Goal: Task Accomplishment & Management: Use online tool/utility

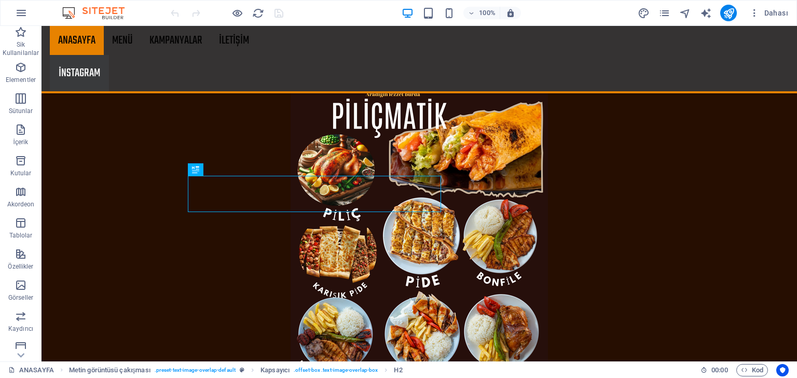
scroll to position [863, 0]
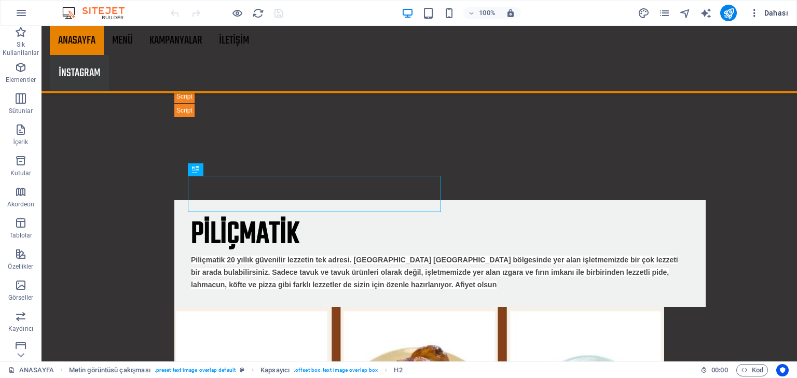
click at [787, 12] on span "Dahası" at bounding box center [768, 13] width 39 height 10
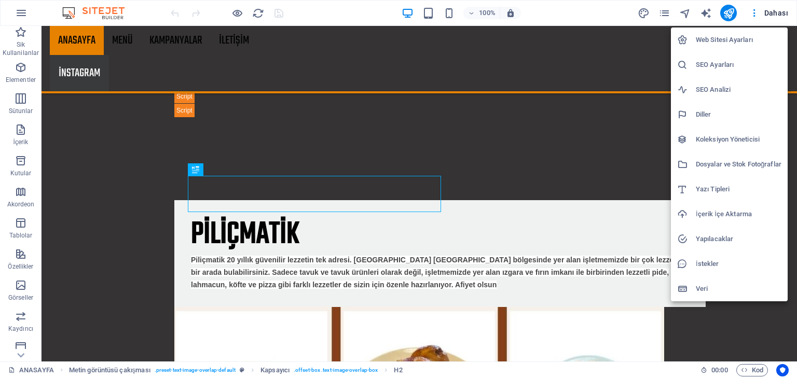
click at [669, 14] on div at bounding box center [398, 189] width 797 height 378
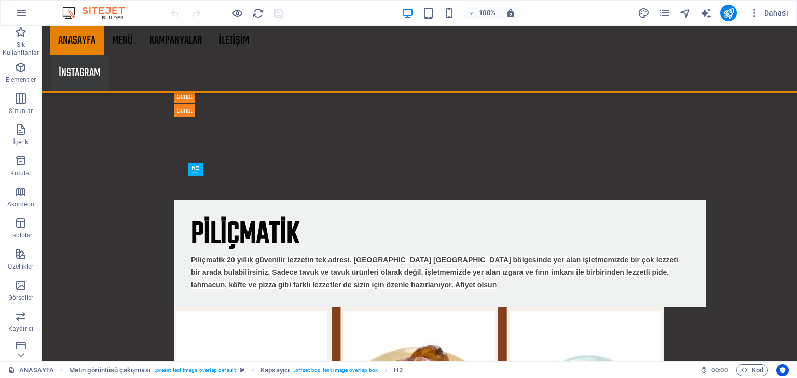
click at [665, 12] on icon "pages" at bounding box center [664, 13] width 12 height 12
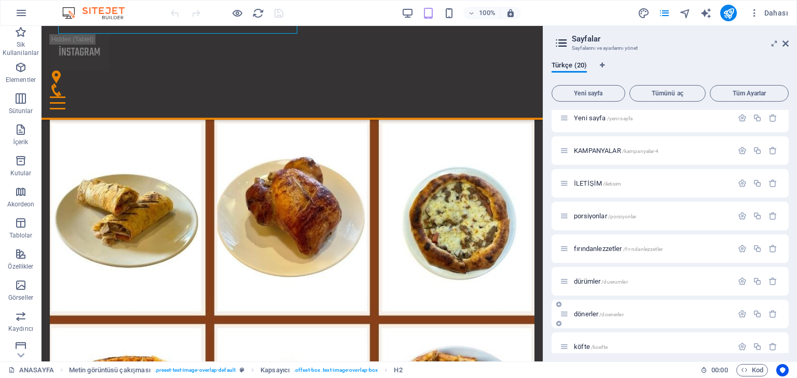
scroll to position [83, 0]
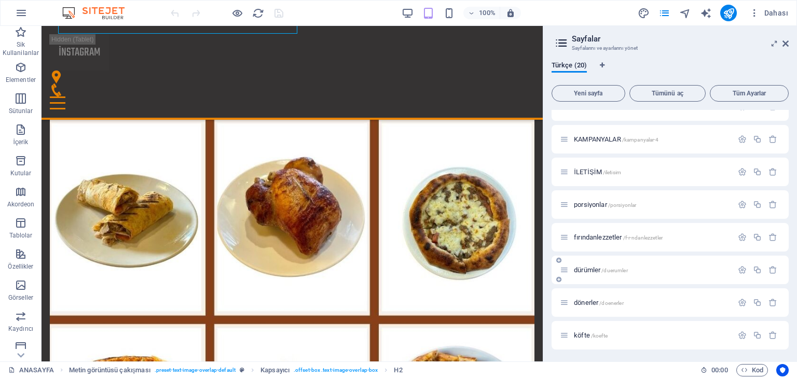
click at [599, 268] on span "dürümler /duerumler" at bounding box center [601, 270] width 54 height 8
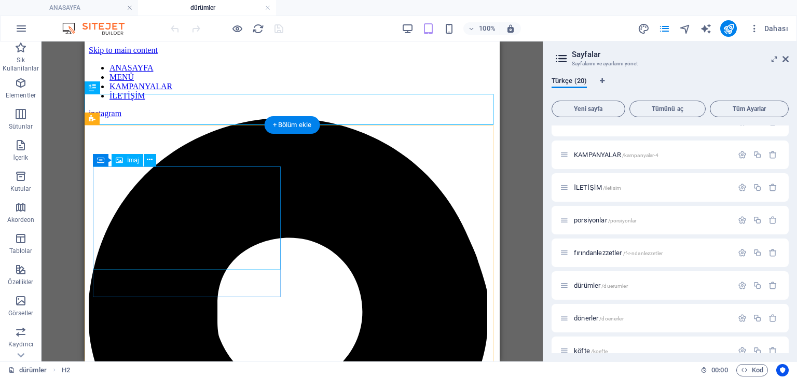
scroll to position [42, 0]
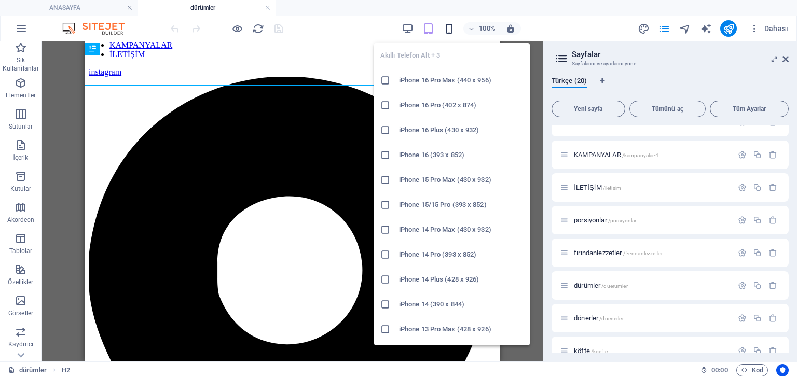
click at [452, 24] on icon "button" at bounding box center [449, 29] width 12 height 12
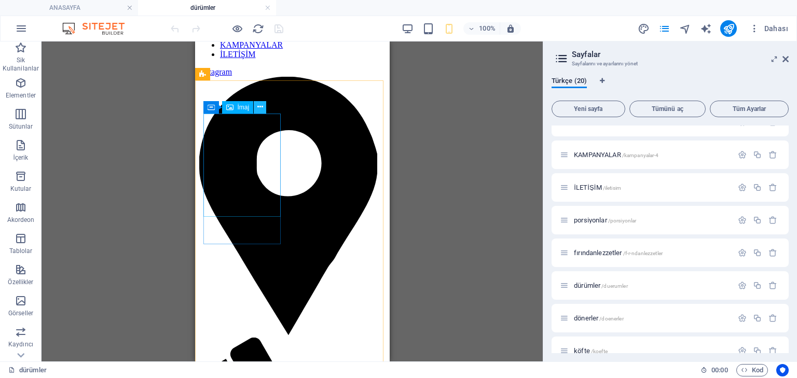
click at [265, 106] on button at bounding box center [260, 107] width 12 height 12
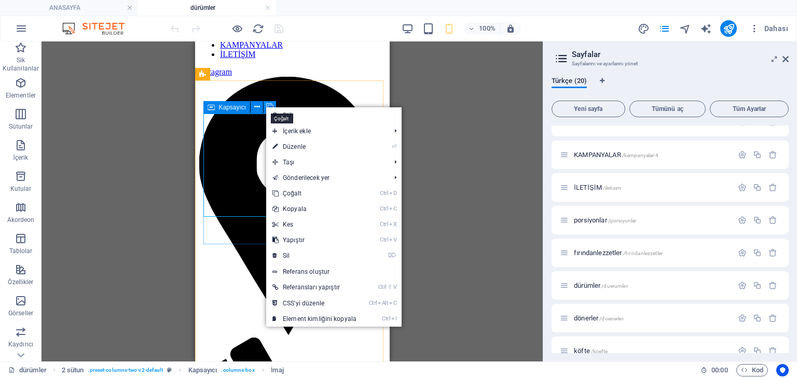
click at [268, 105] on icon at bounding box center [269, 107] width 7 height 11
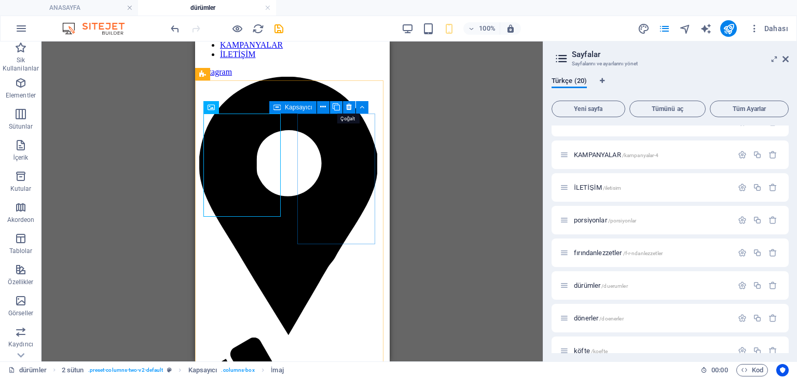
click at [337, 108] on icon at bounding box center [336, 107] width 7 height 11
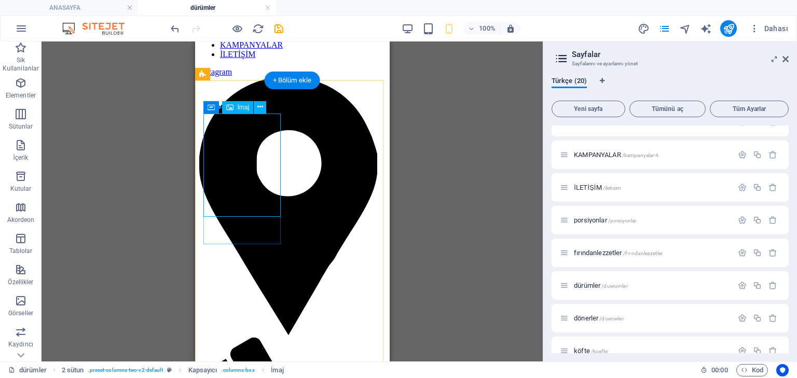
select select "px"
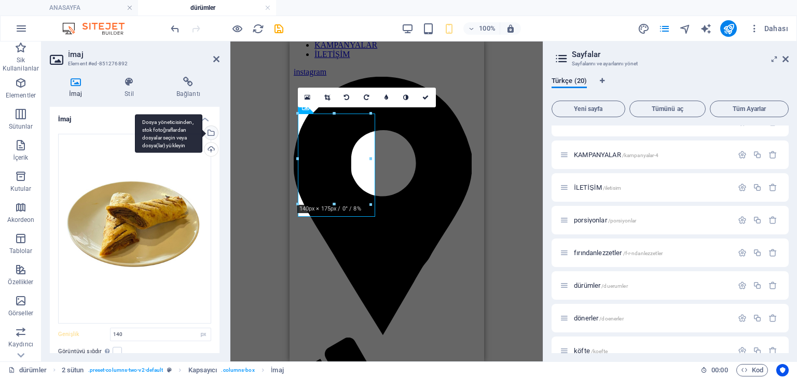
click at [210, 133] on div "Dosya yöneticisinden, stok fotoğraflardan dosyalar seçin veya dosya(lar) yükley…" at bounding box center [210, 134] width 16 height 16
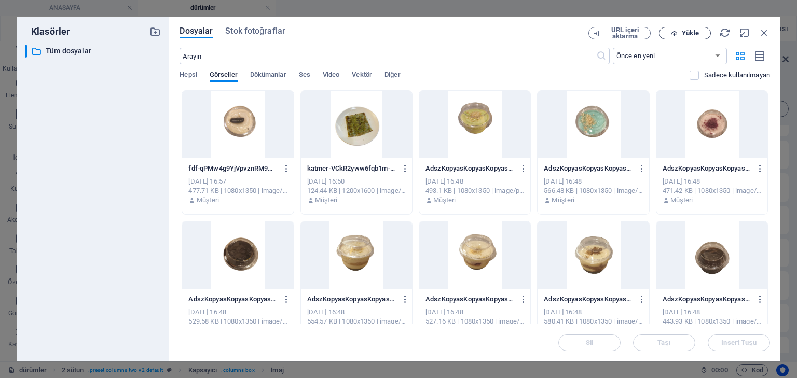
click at [679, 33] on span "Yükle" at bounding box center [685, 33] width 43 height 7
click at [700, 37] on div "100% Dahası" at bounding box center [399, 28] width 796 height 25
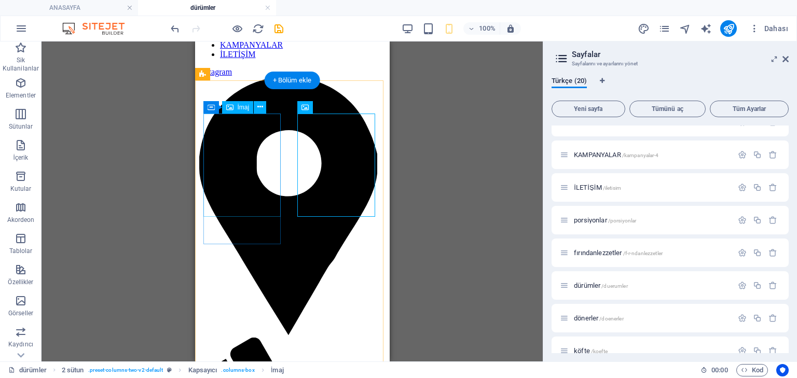
select select "px"
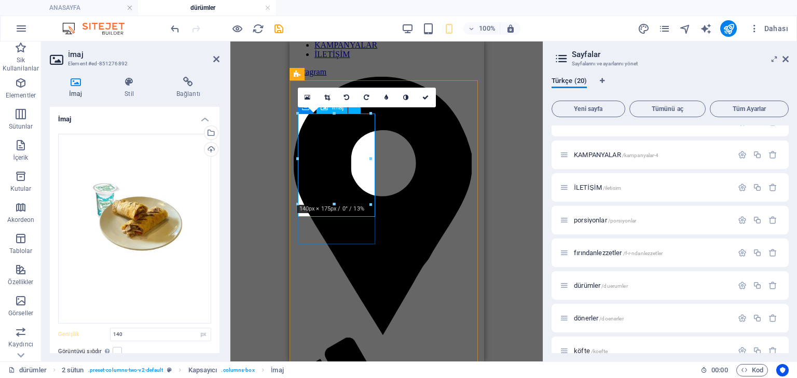
click at [534, 206] on div "H2 Kapsayıcı İmaj 2 sütun Kapsayıcı Kapsayıcı İmaj Kapsayıcı Kapsayıcı İmaj Kap…" at bounding box center [386, 202] width 312 height 320
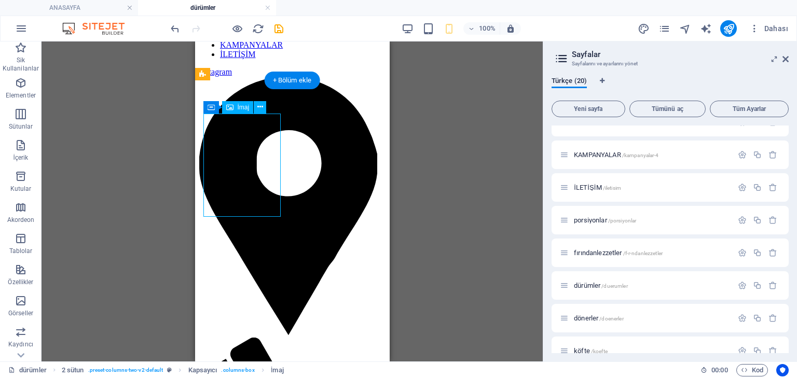
select select "px"
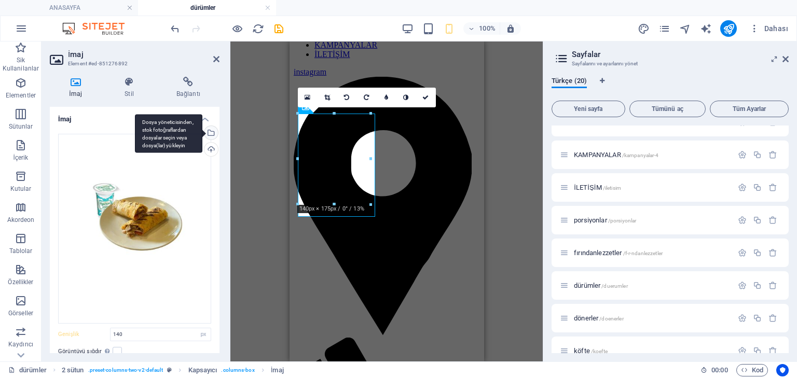
click at [211, 133] on div "Dosya yöneticisinden, stok fotoğraflardan dosyalar seçin veya dosya(lar) yükley…" at bounding box center [210, 134] width 16 height 16
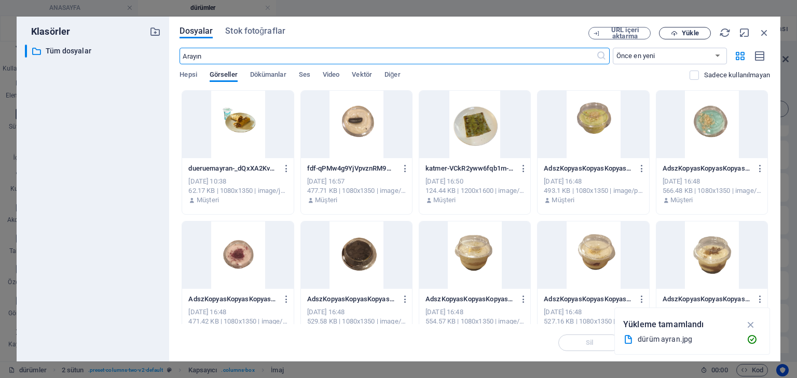
click at [702, 29] on button "Yükle" at bounding box center [685, 33] width 52 height 12
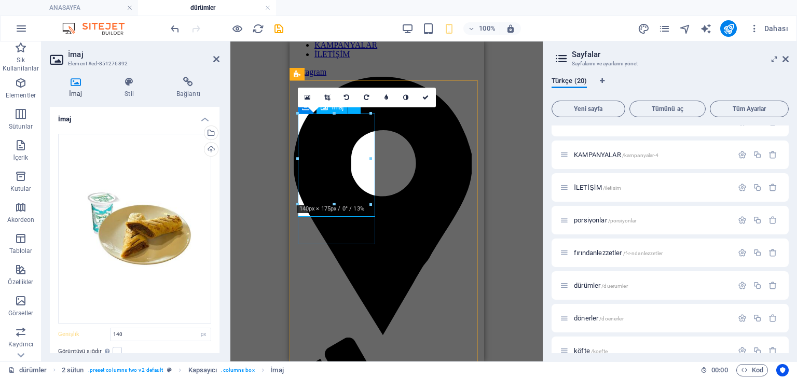
click at [263, 193] on div "H2 Kapsayıcı İmaj 2 sütun Kapsayıcı Kapsayıcı İmaj Kapsayıcı Kapsayıcı İmaj Kap…" at bounding box center [386, 202] width 312 height 320
drag, startPoint x: 152, startPoint y: 60, endPoint x: 431, endPoint y: 94, distance: 281.2
click at [431, 94] on link at bounding box center [426, 98] width 20 height 20
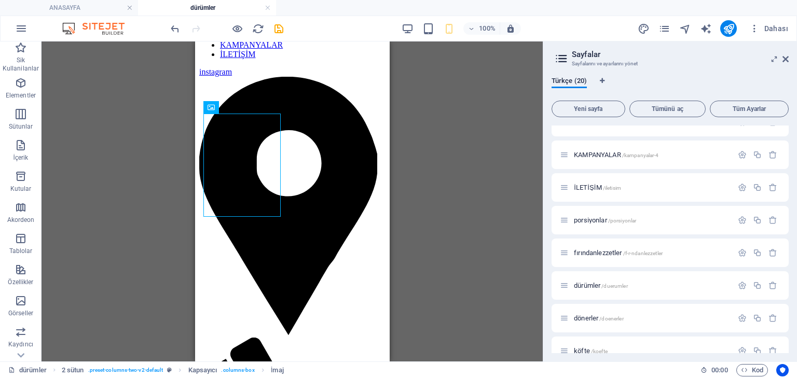
click at [449, 143] on div "H2 Kapsayıcı İmaj 2 sütun Kapsayıcı Kapsayıcı İmaj Kapsayıcı Kapsayıcı İmaj Kap…" at bounding box center [292, 202] width 501 height 320
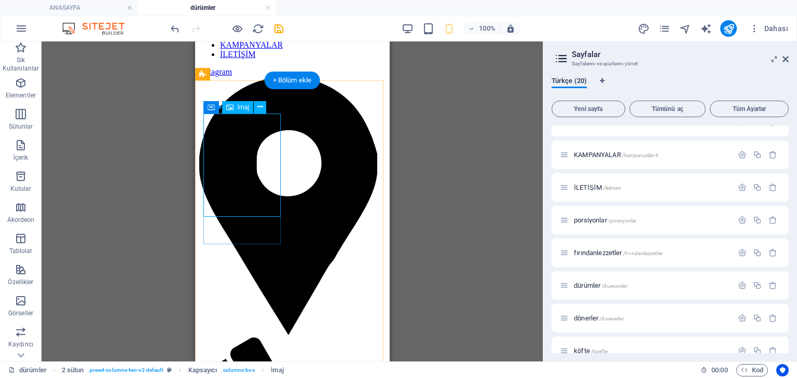
select select "px"
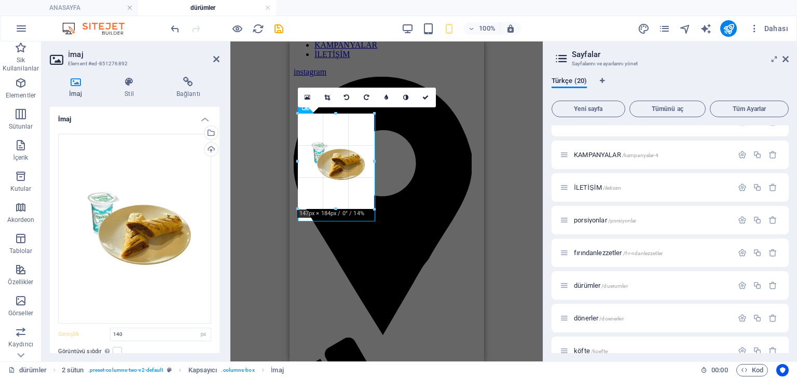
type input "147"
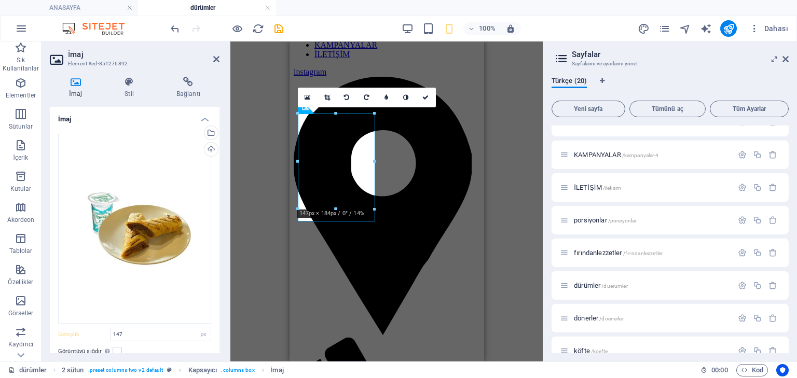
click at [508, 174] on div "H2 Kapsayıcı İmaj 2 sütun Kapsayıcı Kapsayıcı İmaj Kapsayıcı Kapsayıcı İmaj Kap…" at bounding box center [386, 202] width 312 height 320
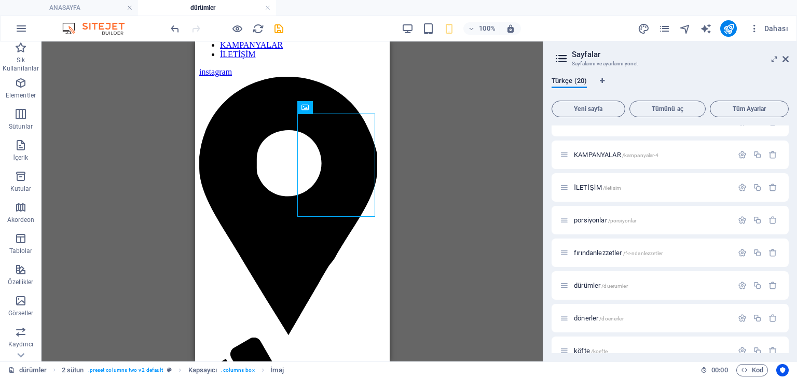
click at [445, 172] on div "H2 Kapsayıcı İmaj 2 sütun Kapsayıcı Kapsayıcı İmaj Kapsayıcı Kapsayıcı İmaj Kap…" at bounding box center [292, 202] width 501 height 320
select select "px"
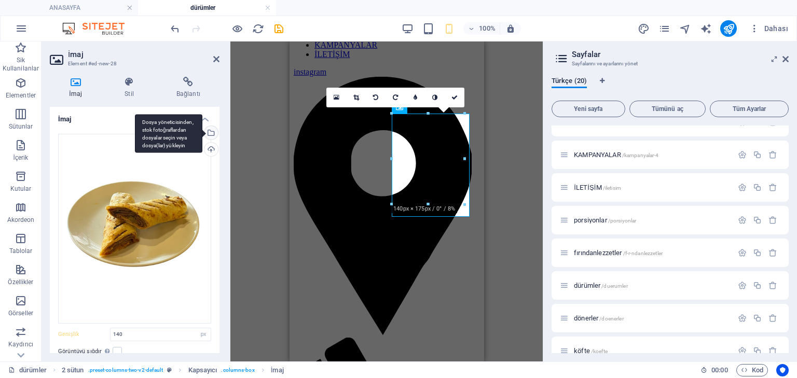
click at [211, 130] on div "Dosya yöneticisinden, stok fotoğraflardan dosyalar seçin veya dosya(lar) yükley…" at bounding box center [210, 134] width 16 height 16
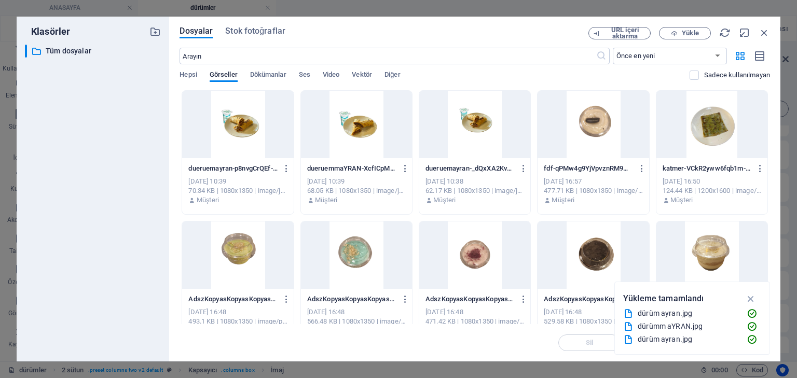
click at [258, 145] on div at bounding box center [237, 124] width 111 height 67
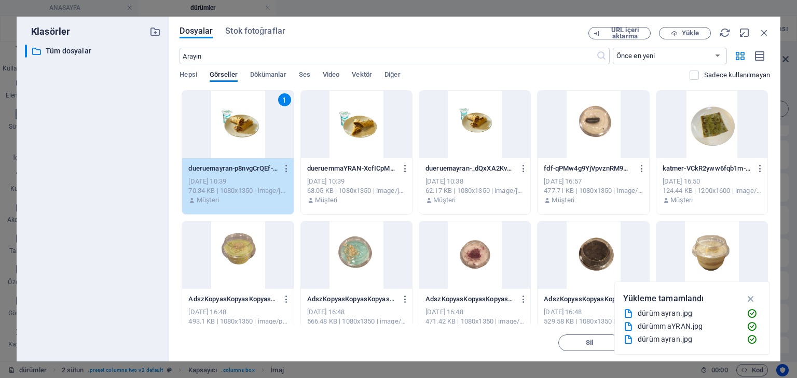
click at [258, 145] on div "1" at bounding box center [237, 124] width 111 height 67
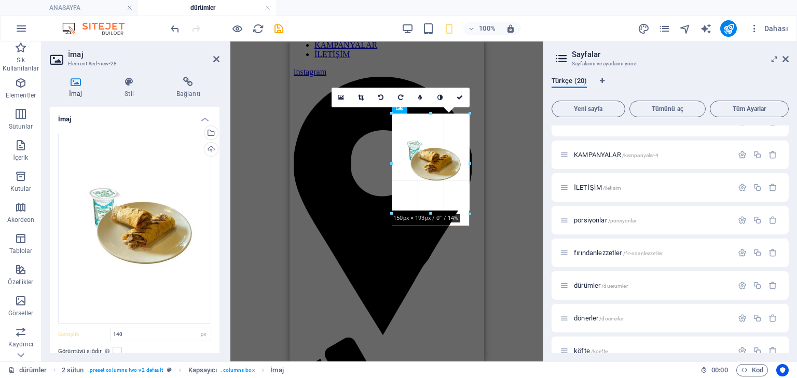
drag, startPoint x: 465, startPoint y: 160, endPoint x: 183, endPoint y: 122, distance: 284.8
type input "149"
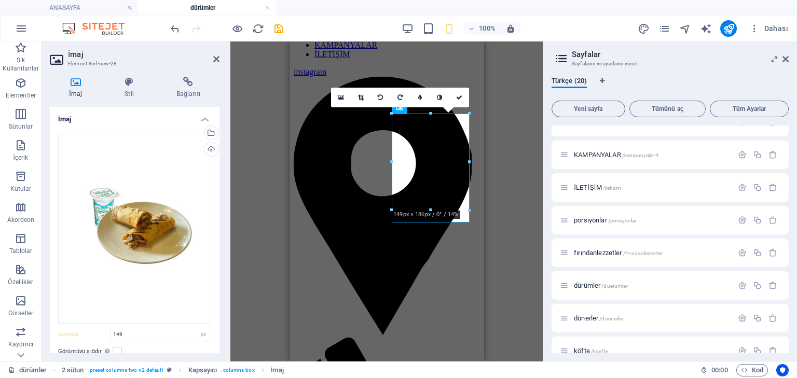
click at [501, 178] on div "H2 Kapsayıcı İmaj 2 sütun Kapsayıcı Kapsayıcı İmaj Kapsayıcı Kapsayıcı İmaj Kap…" at bounding box center [386, 202] width 312 height 320
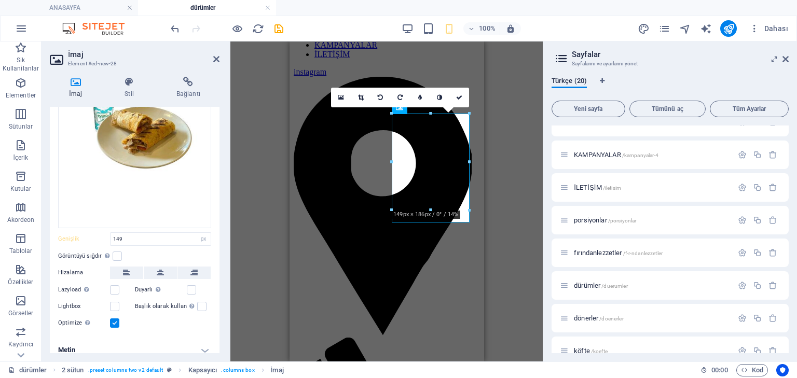
scroll to position [102, 0]
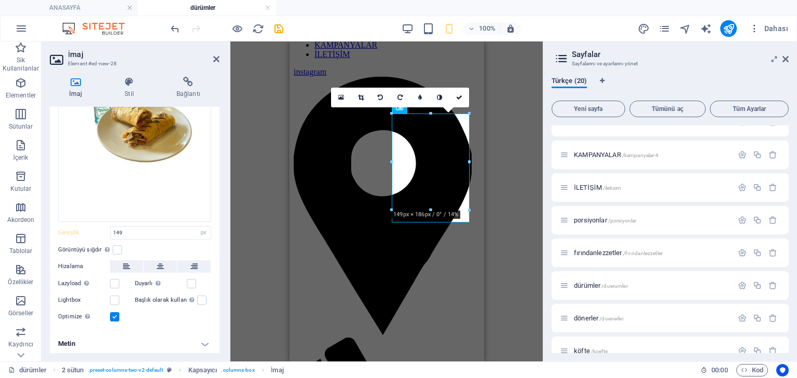
click at [108, 338] on h4 "Metin" at bounding box center [135, 344] width 170 height 25
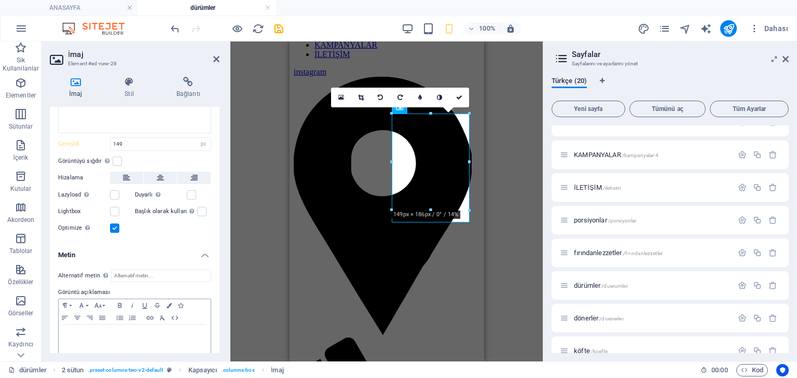
scroll to position [199, 0]
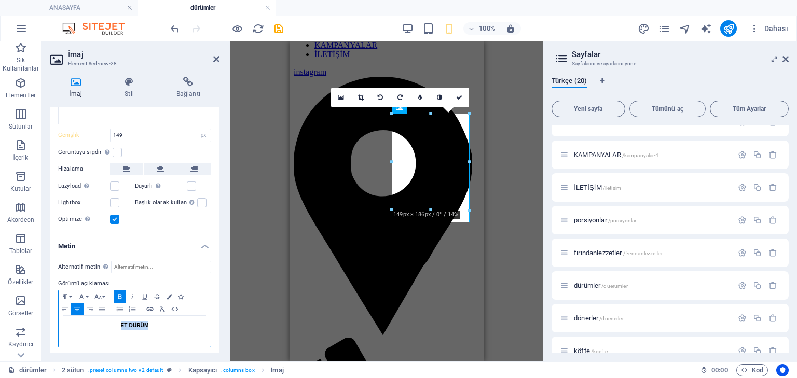
drag, startPoint x: 156, startPoint y: 320, endPoint x: 92, endPoint y: 317, distance: 63.4
click at [92, 317] on div "ET DÜRÜM" at bounding box center [135, 331] width 152 height 31
click at [154, 321] on p "ET DÜRÜM" at bounding box center [135, 325] width 142 height 9
drag, startPoint x: 157, startPoint y: 321, endPoint x: 85, endPoint y: 320, distance: 72.7
click at [85, 321] on p "ET DÜRÜM" at bounding box center [135, 325] width 142 height 9
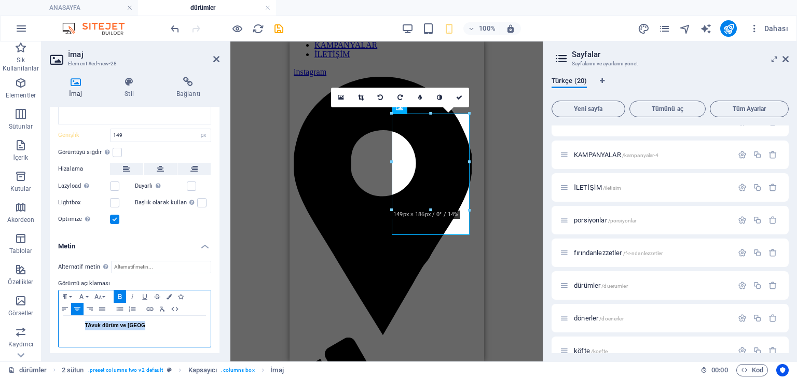
drag, startPoint x: 181, startPoint y: 320, endPoint x: 61, endPoint y: 317, distance: 120.4
click at [61, 317] on div "TAvuk dürüm ve [GEOGRAPHIC_DATA]" at bounding box center [135, 331] width 152 height 31
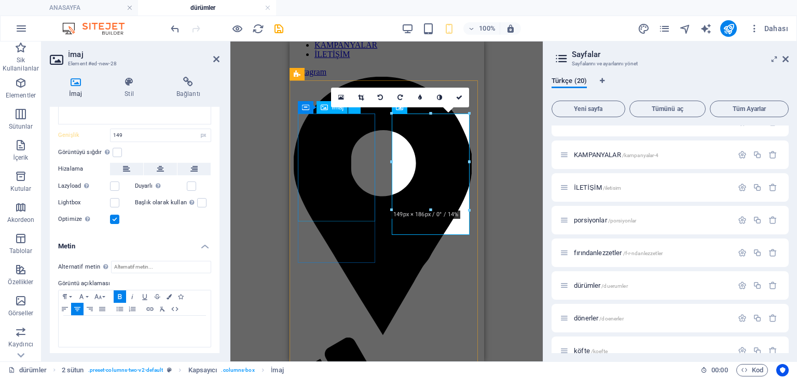
select select "px"
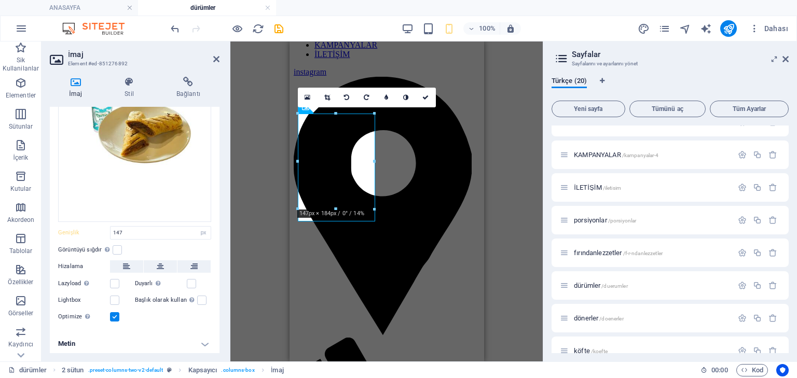
click at [154, 335] on h4 "Metin" at bounding box center [135, 344] width 170 height 25
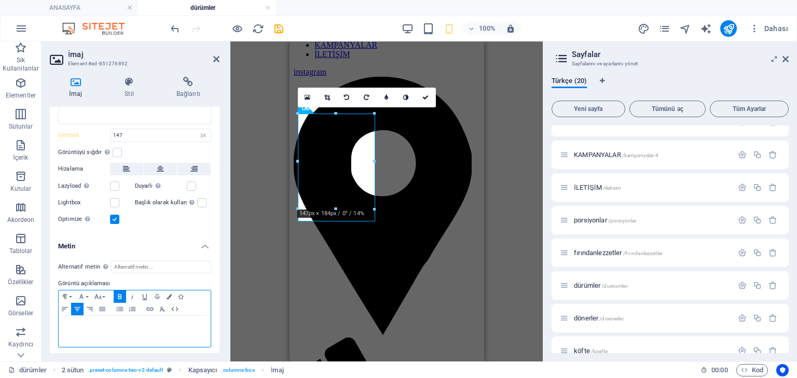
drag, startPoint x: 174, startPoint y: 324, endPoint x: 147, endPoint y: 322, distance: 26.5
click at [147, 322] on p "ET DÜRÜM" at bounding box center [135, 325] width 142 height 9
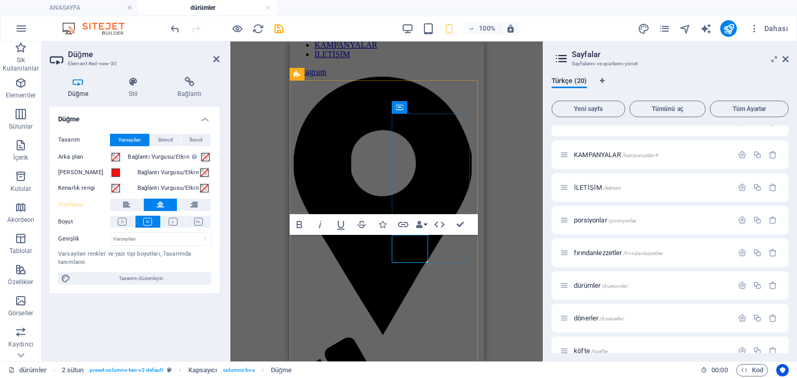
drag, startPoint x: 406, startPoint y: 248, endPoint x: 399, endPoint y: 249, distance: 7.3
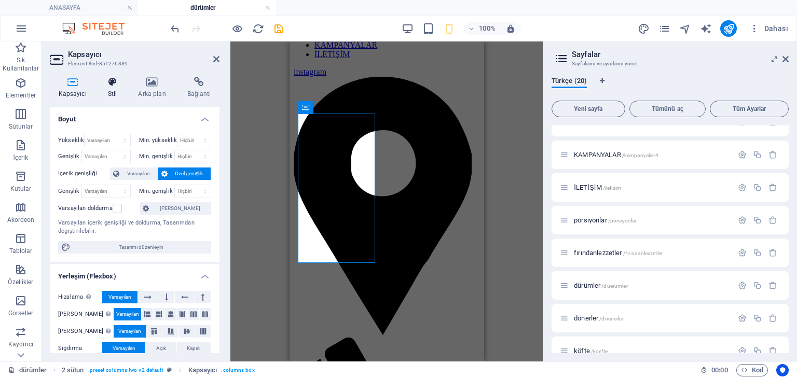
click at [120, 86] on icon at bounding box center [112, 82] width 26 height 10
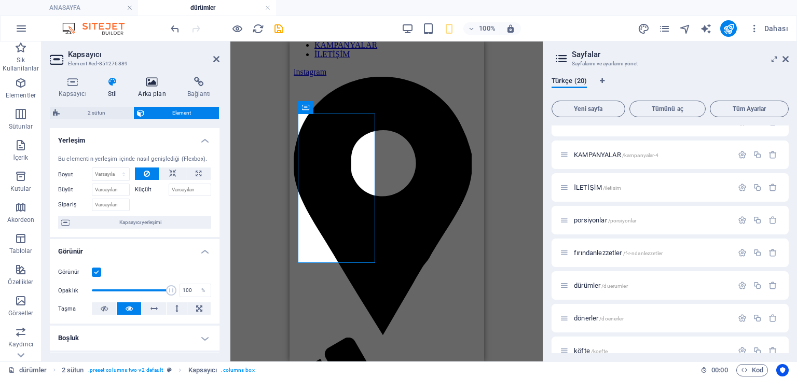
click at [152, 85] on icon at bounding box center [152, 82] width 45 height 10
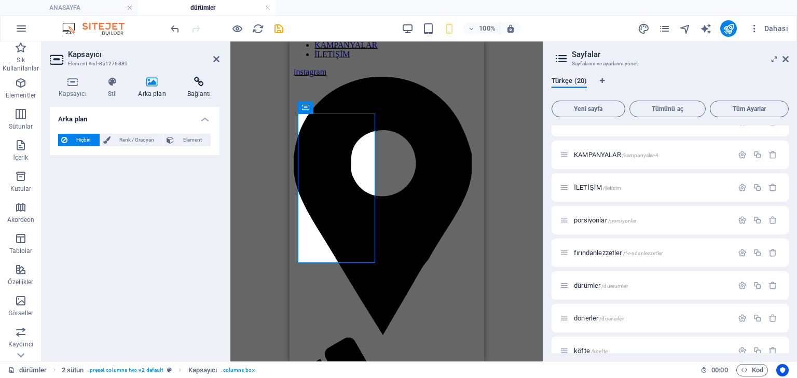
click at [194, 84] on icon at bounding box center [199, 82] width 41 height 10
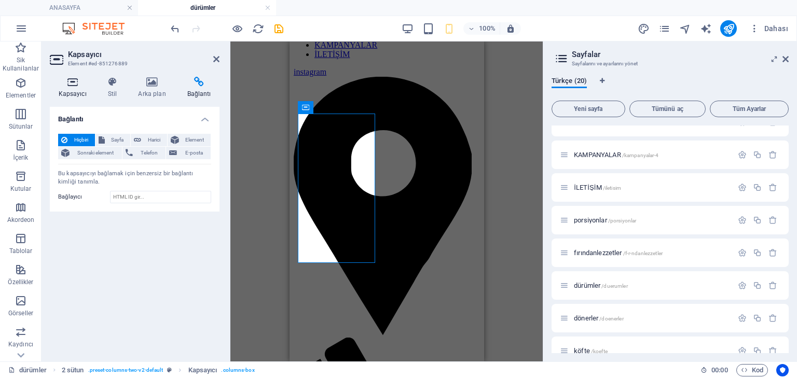
click at [76, 92] on h4 "Kapsayıcı" at bounding box center [74, 88] width 49 height 22
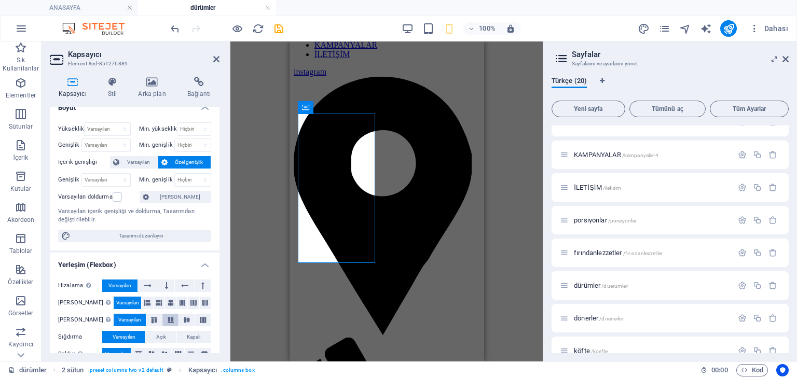
scroll to position [0, 0]
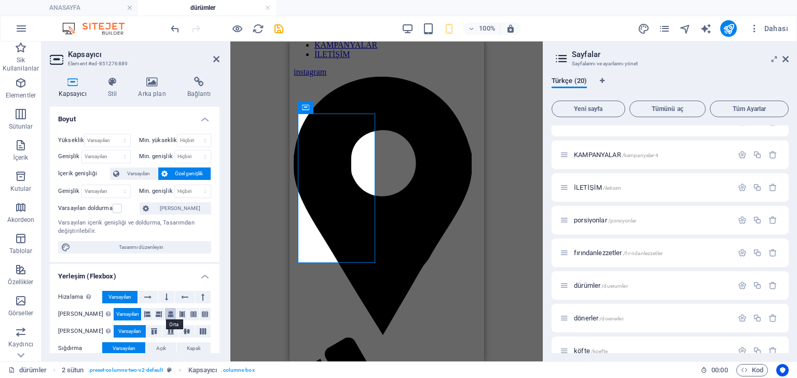
click at [168, 312] on icon at bounding box center [171, 314] width 6 height 12
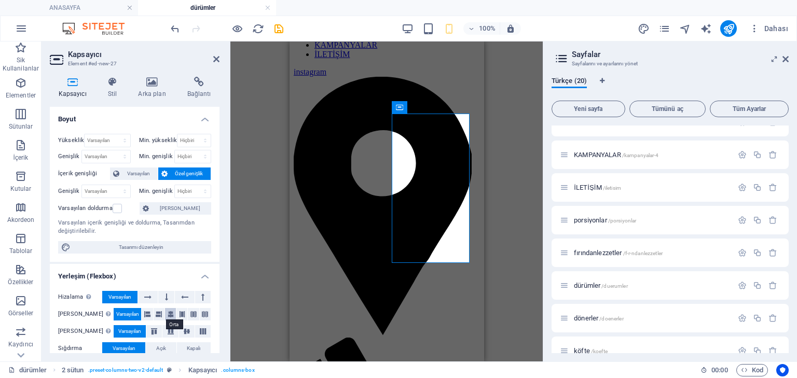
click at [168, 314] on icon at bounding box center [171, 314] width 6 height 12
click at [500, 228] on div "H2 Kapsayıcı İmaj 2 sütun Kapsayıcı Kapsayıcı İmaj Kapsayıcı İmaj Kapsayıcı Düğ…" at bounding box center [386, 202] width 312 height 320
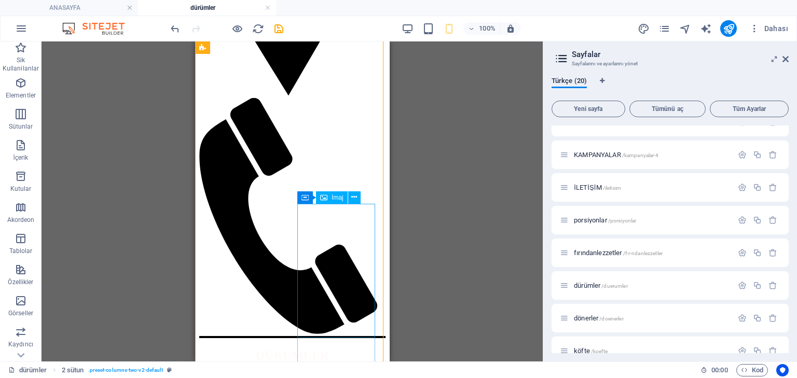
scroll to position [332, 0]
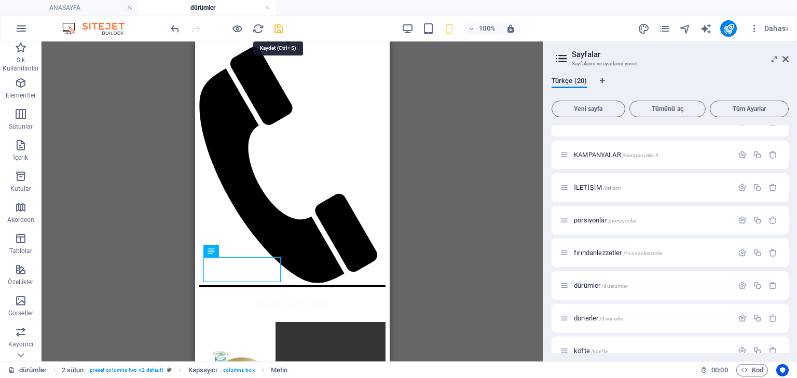
click at [282, 27] on icon "save" at bounding box center [279, 29] width 12 height 12
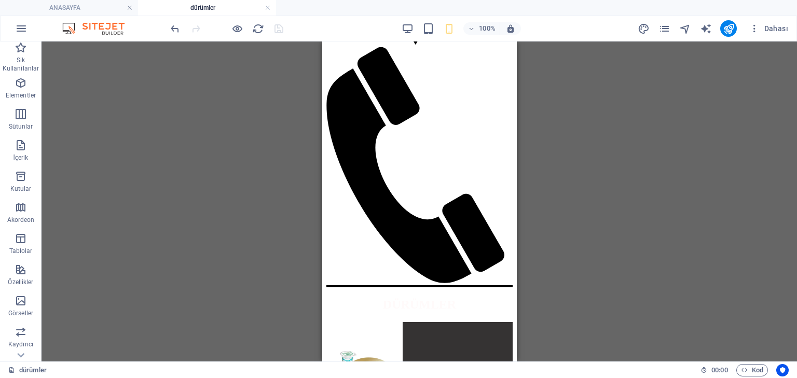
click at [797, 30] on header "100% Dahası" at bounding box center [398, 29] width 797 height 26
click at [785, 29] on span "Dahası" at bounding box center [768, 28] width 39 height 10
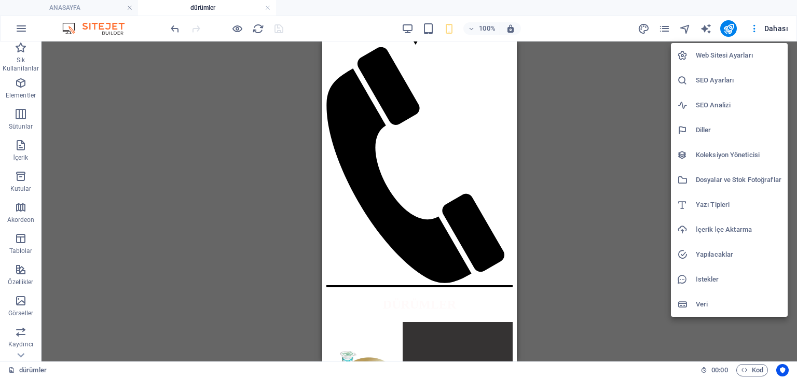
click at [664, 26] on div at bounding box center [398, 189] width 797 height 378
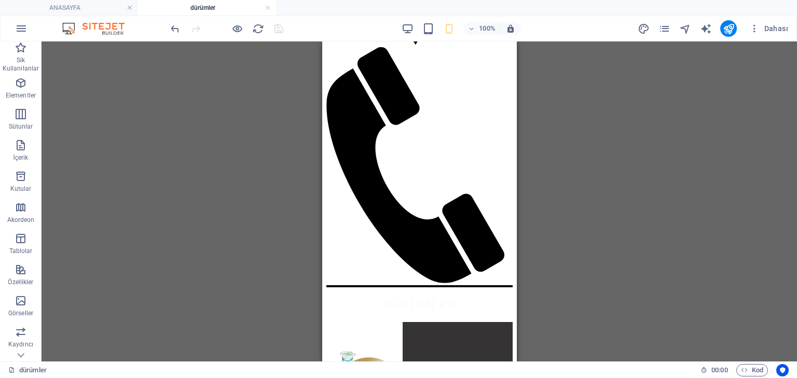
click at [664, 27] on icon "pages" at bounding box center [664, 29] width 12 height 12
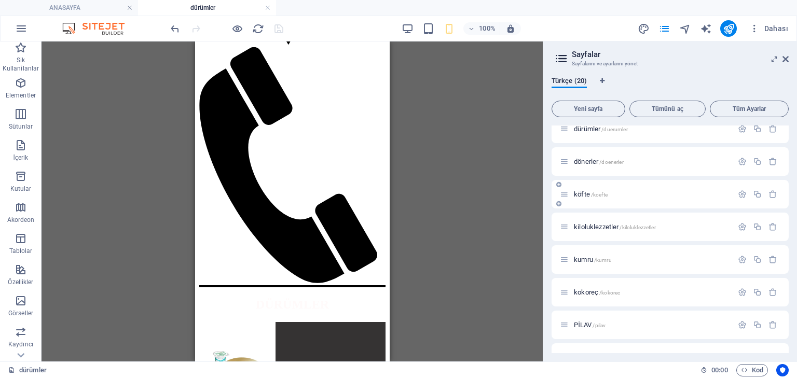
scroll to position [249, 0]
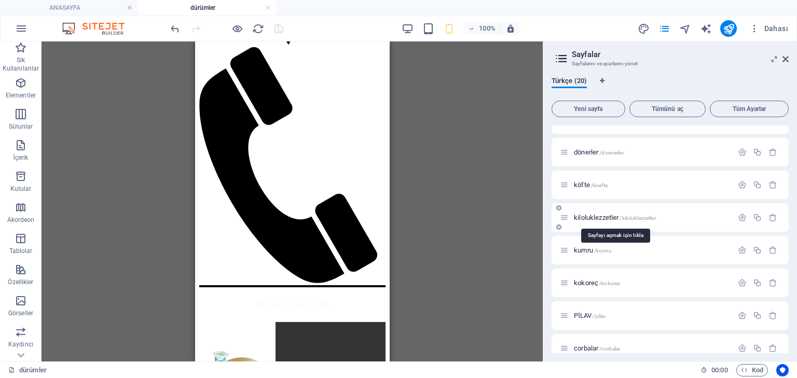
click at [616, 215] on span "kiloluklezzetler /kiloluklezzetler" at bounding box center [615, 218] width 82 height 8
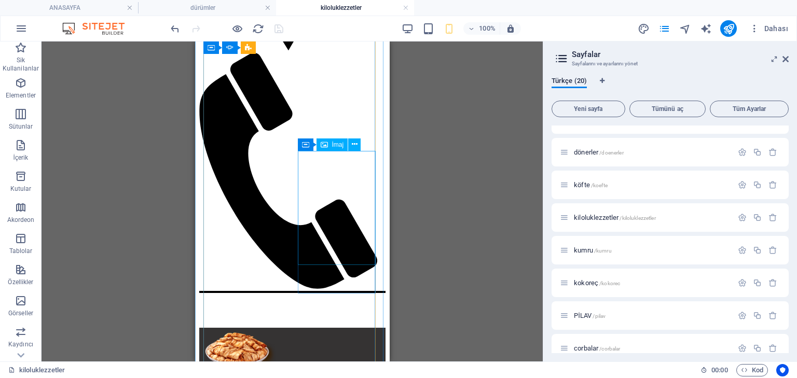
scroll to position [374, 0]
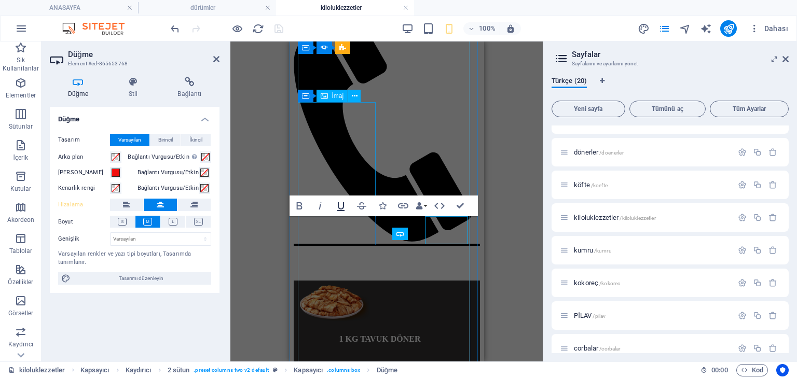
scroll to position [350, 0]
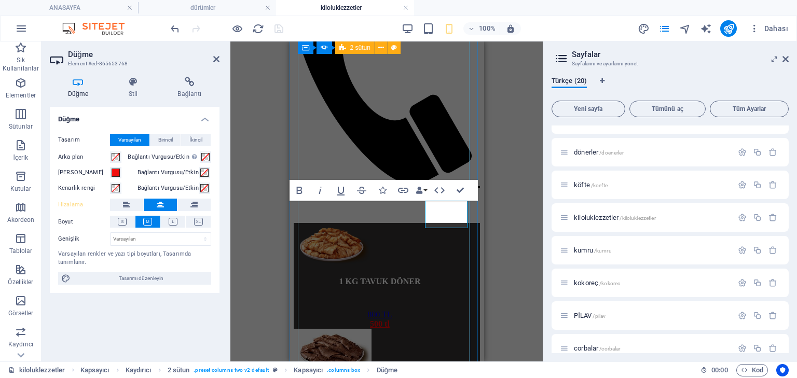
scroll to position [433, 0]
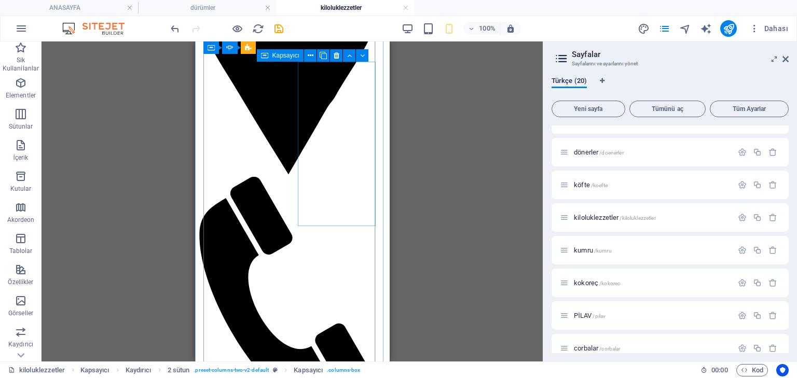
scroll to position [201, 0]
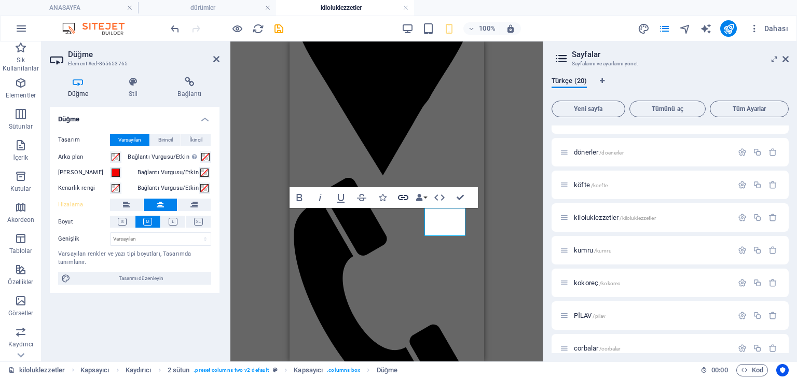
scroll to position [178, 0]
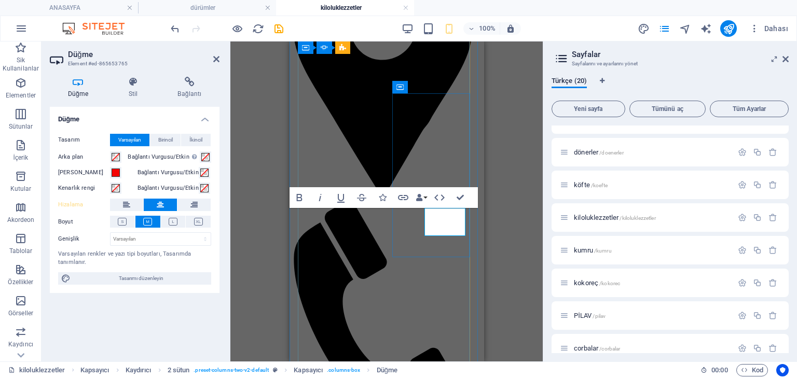
drag, startPoint x: 441, startPoint y: 221, endPoint x: 434, endPoint y: 220, distance: 6.8
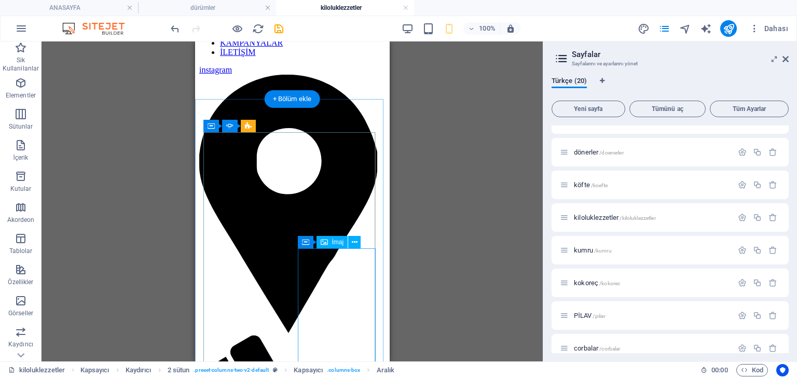
scroll to position [12, 0]
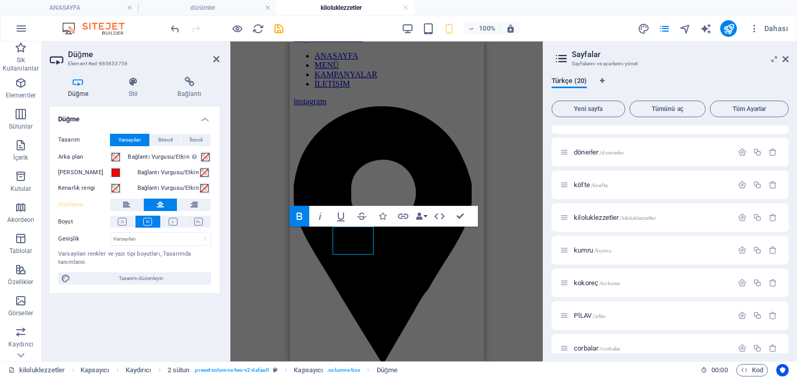
scroll to position [0, 0]
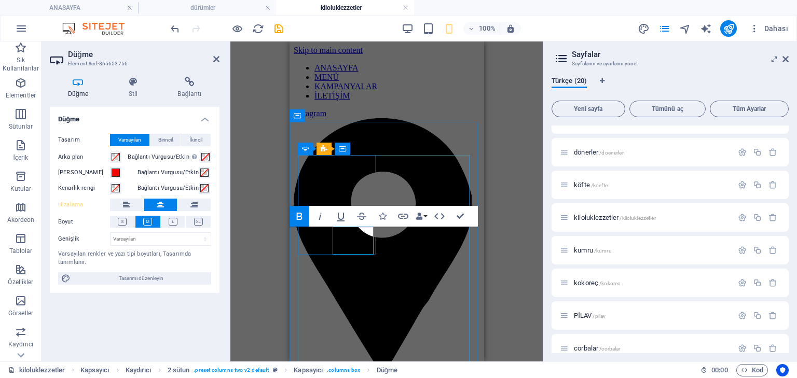
drag, startPoint x: 350, startPoint y: 241, endPoint x: 341, endPoint y: 237, distance: 10.2
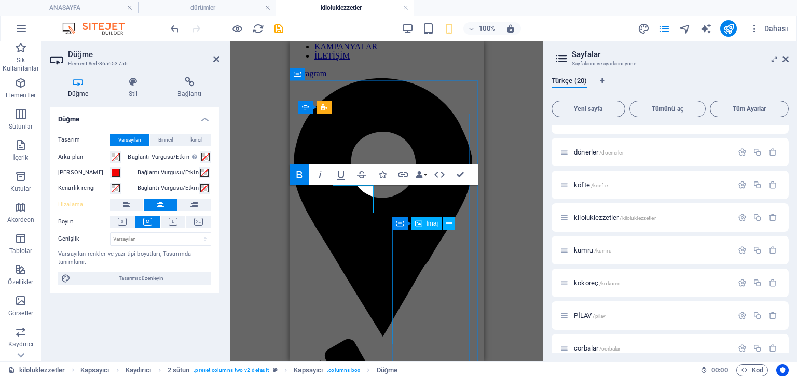
scroll to position [42, 0]
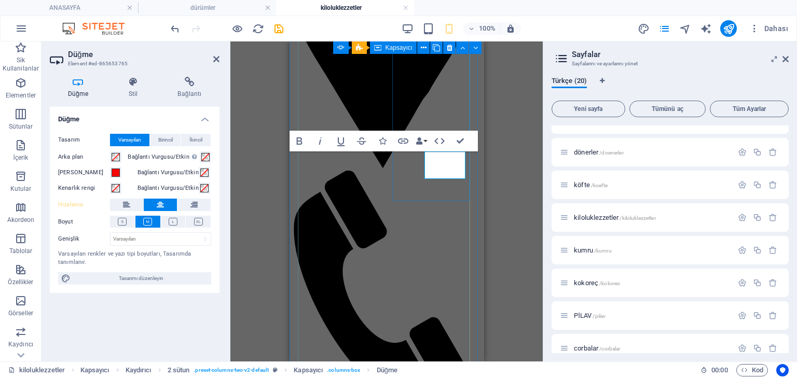
scroll to position [157, 0]
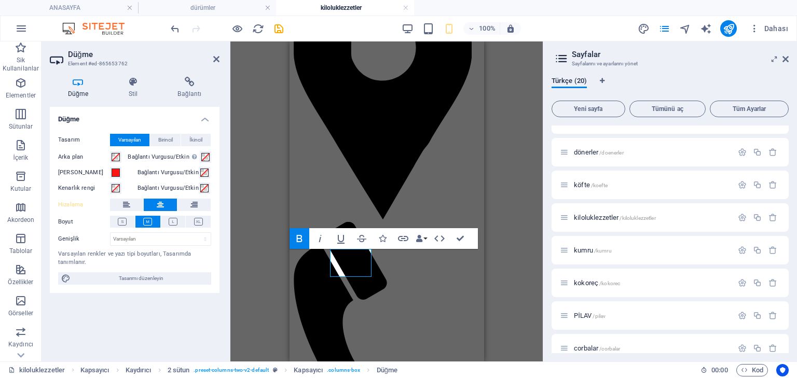
scroll to position [133, 0]
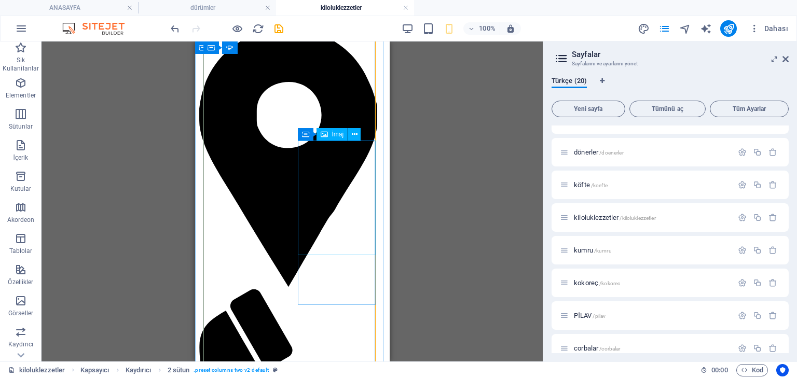
scroll to position [50, 0]
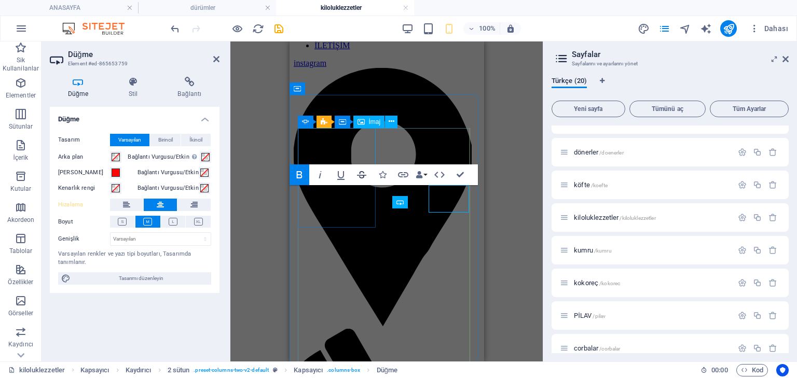
scroll to position [27, 0]
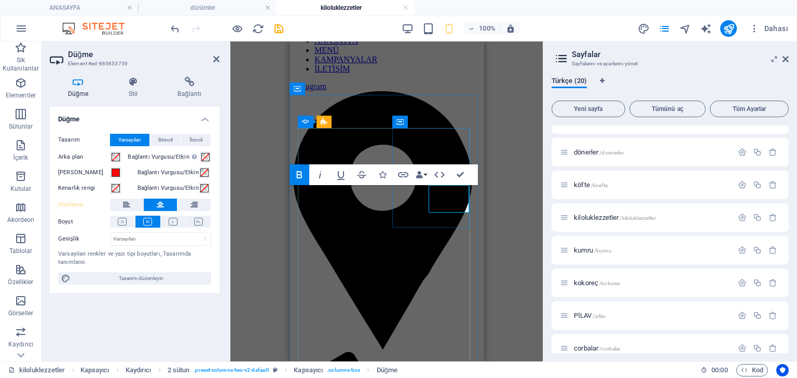
click at [488, 228] on div "H2 Kapsayıcı Kaydırıcı 2 sütun Kaydırıcı Kaydırıcı Kapsayıcı Düğme İmaj Kapsayı…" at bounding box center [386, 202] width 312 height 320
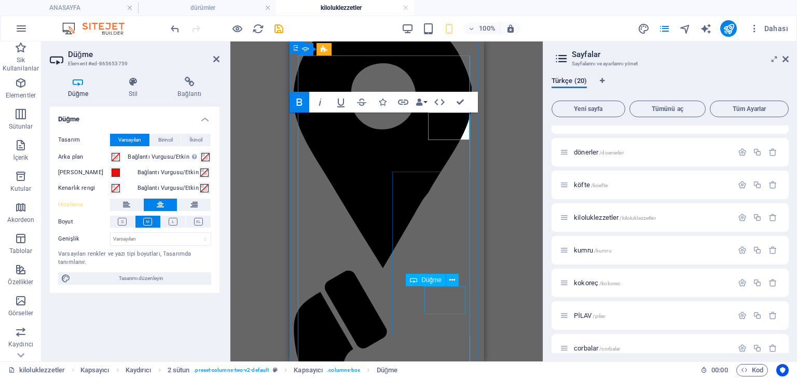
scroll to position [110, 0]
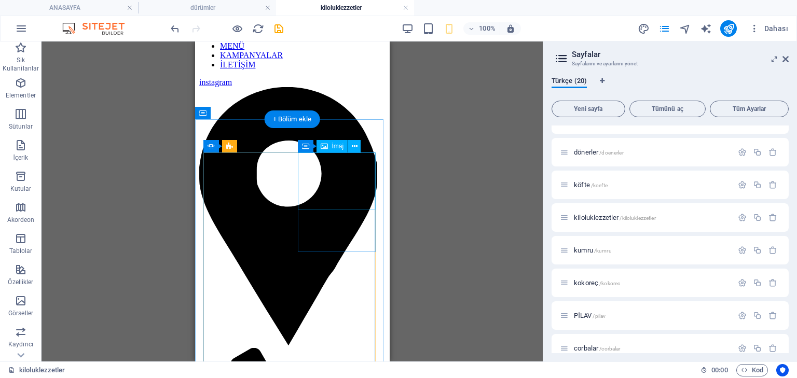
scroll to position [0, 0]
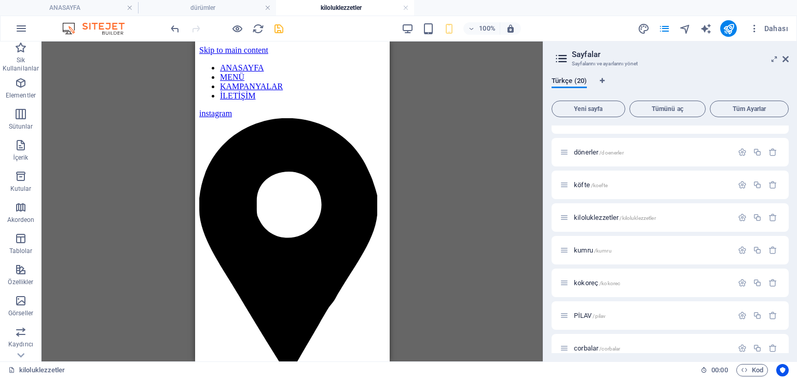
click at [280, 23] on icon "save" at bounding box center [279, 29] width 12 height 12
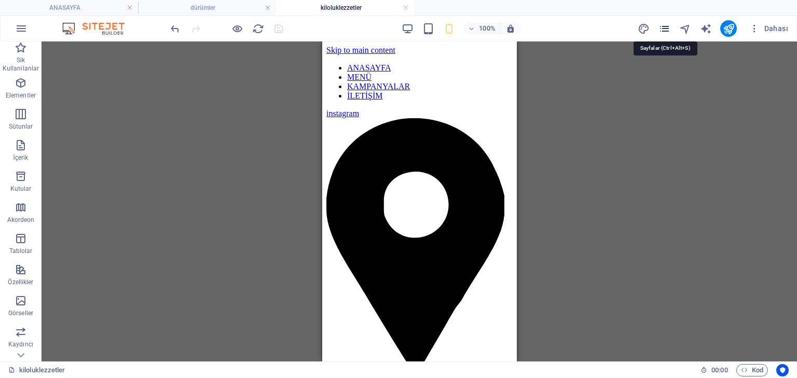
click at [661, 30] on icon "pages" at bounding box center [664, 29] width 12 height 12
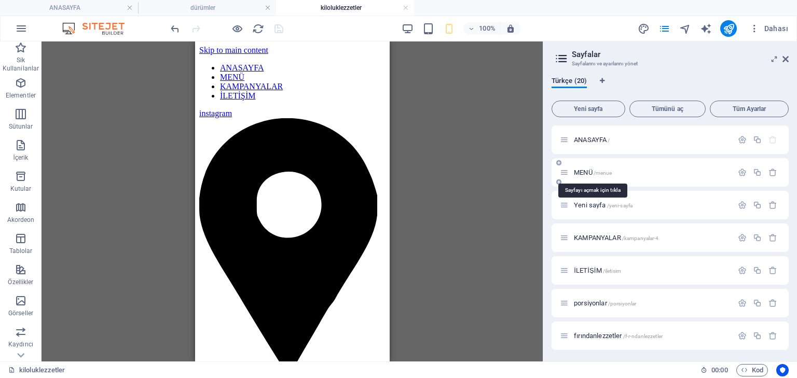
click at [587, 174] on span "MENÜ /menue" at bounding box center [593, 173] width 38 height 8
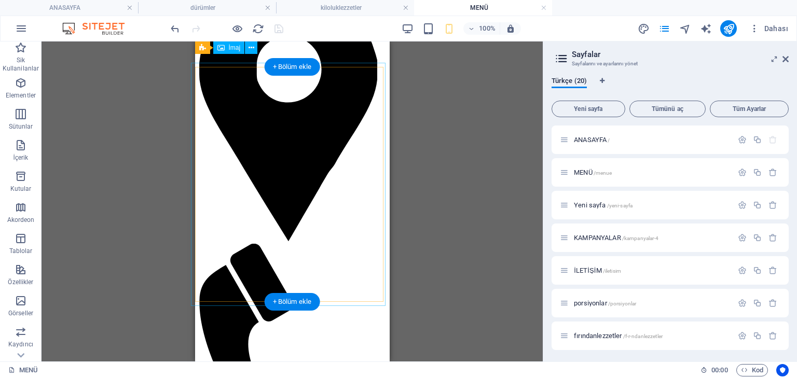
scroll to position [125, 0]
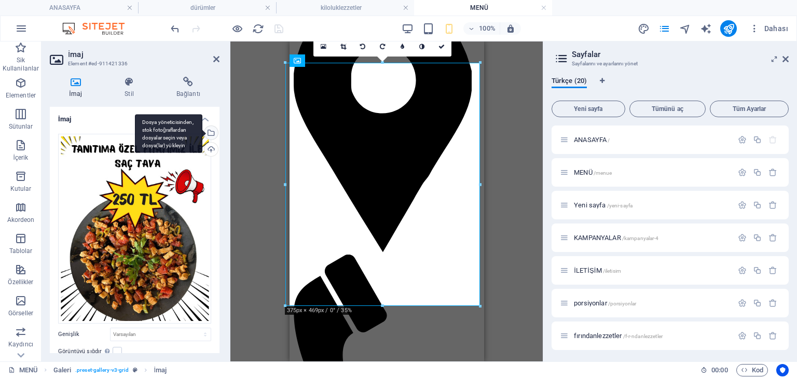
click at [209, 130] on div "Dosya yöneticisinden, stok fotoğraflardan dosyalar seçin veya dosya(lar) yükley…" at bounding box center [210, 134] width 16 height 16
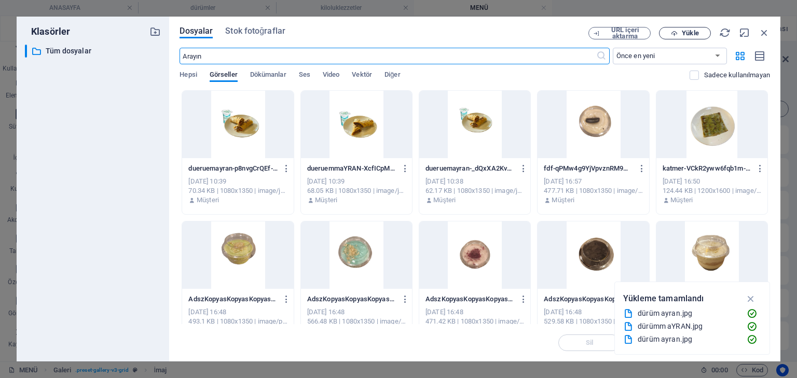
click at [669, 32] on span "Yükle" at bounding box center [685, 33] width 43 height 7
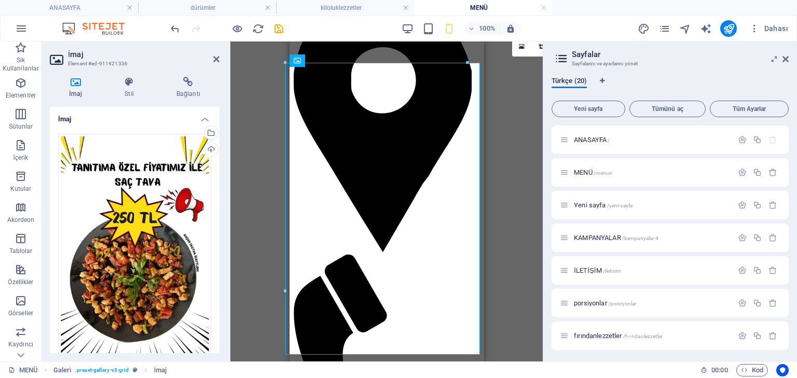
click at [498, 176] on div "Mevcut içeriği değiştirmek için buraya sürükleyin. Yeni bir element oluşturmak …" at bounding box center [386, 202] width 312 height 320
click at [512, 91] on div "Mevcut içeriği değiştirmek için buraya sürükleyin. Yeni bir element oluşturmak …" at bounding box center [386, 202] width 312 height 320
click at [435, 45] on div "ANASAYFA MENÜ KAMPANYALAR İLETİŞİM instagram" at bounding box center [386, 217] width 186 height 556
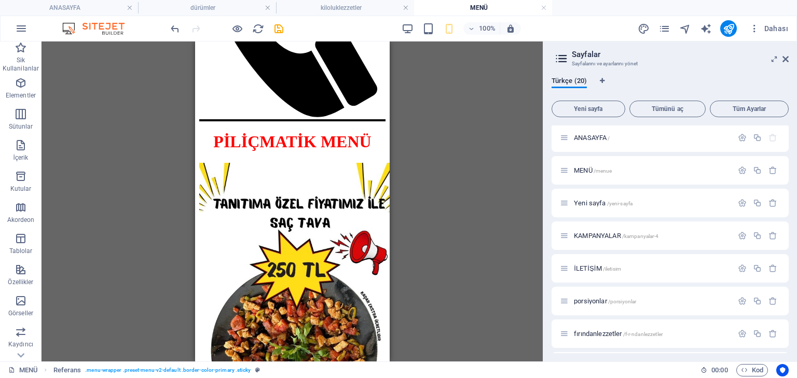
scroll to position [0, 0]
click at [598, 241] on span "KAMPANYALAR /kampanyalar-4" at bounding box center [616, 238] width 85 height 8
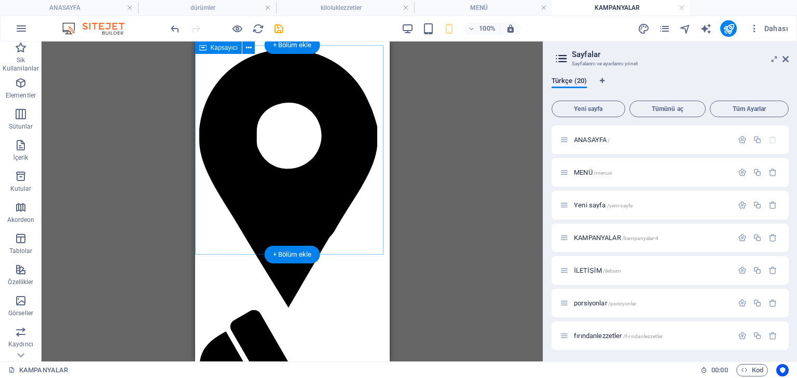
scroll to position [311, 0]
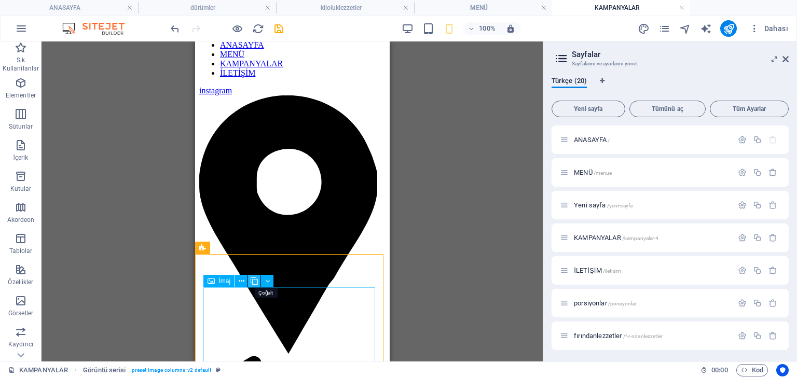
click at [254, 283] on icon at bounding box center [254, 281] width 7 height 11
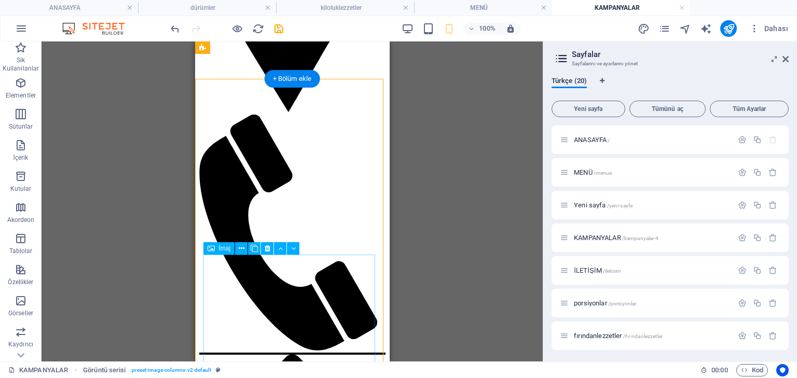
scroll to position [483, 0]
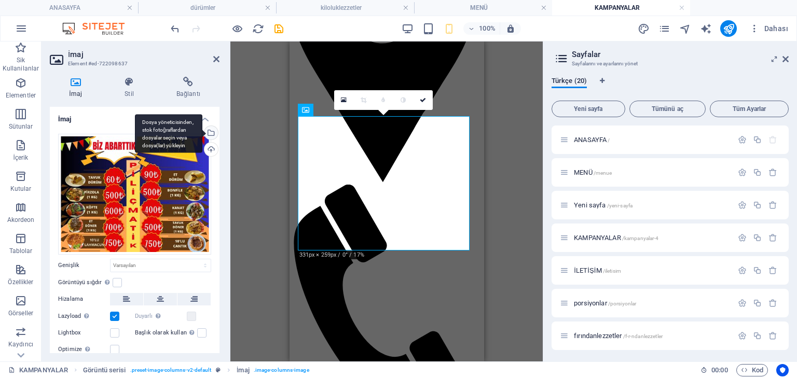
click at [202, 130] on div "Dosya yöneticisinden, stok fotoğraflardan dosyalar seçin veya dosya(lar) yükley…" at bounding box center [168, 133] width 67 height 39
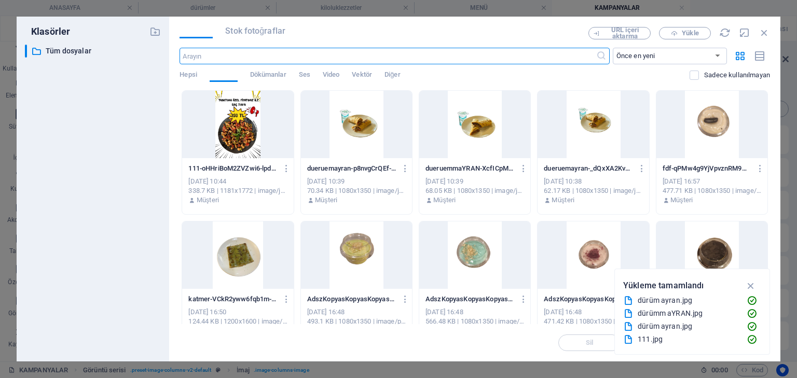
scroll to position [538, 0]
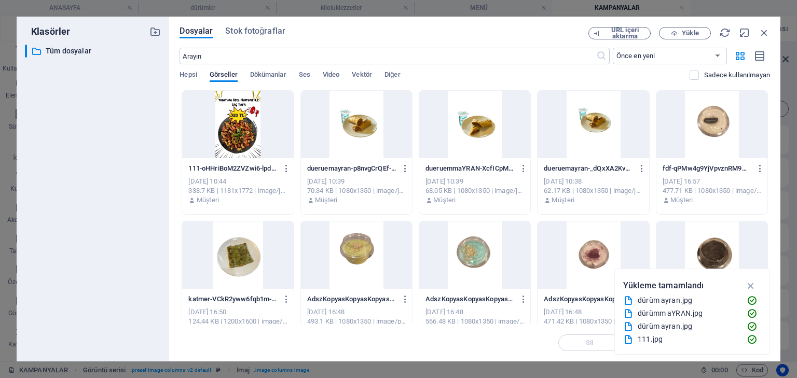
click at [259, 134] on div at bounding box center [237, 124] width 111 height 67
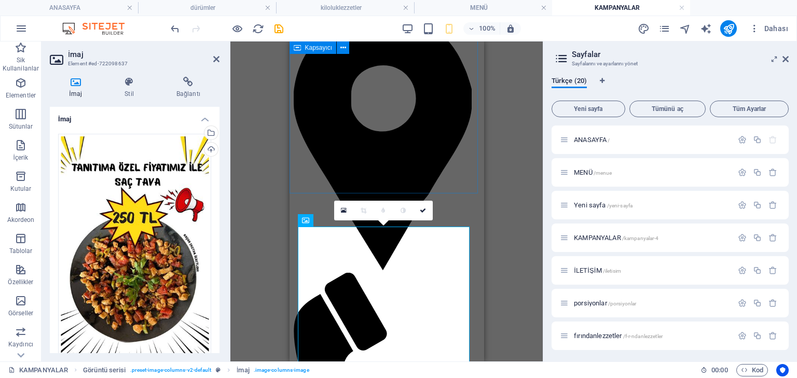
scroll to position [372, 0]
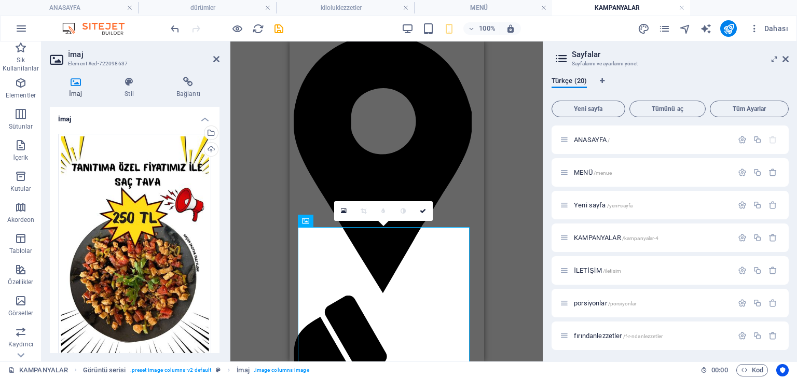
click at [253, 199] on div "Mevcut içeriği değiştirmek için buraya sürükleyin. Yeni bir element oluşturmak …" at bounding box center [386, 202] width 312 height 320
click at [422, 211] on icon at bounding box center [423, 211] width 6 height 6
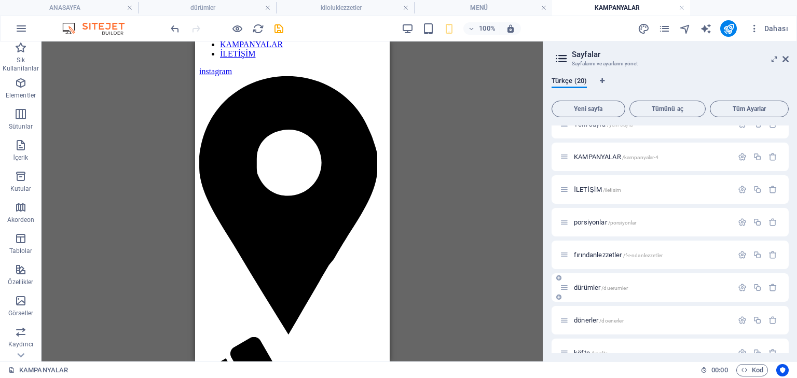
scroll to position [83, 0]
click at [606, 245] on div "fırındanlezzetler /f-r-ndanlezzetler" at bounding box center [670, 253] width 237 height 29
click at [604, 251] on span "fırındanlezzetler /f-r-ndanlezzetler" at bounding box center [618, 253] width 89 height 8
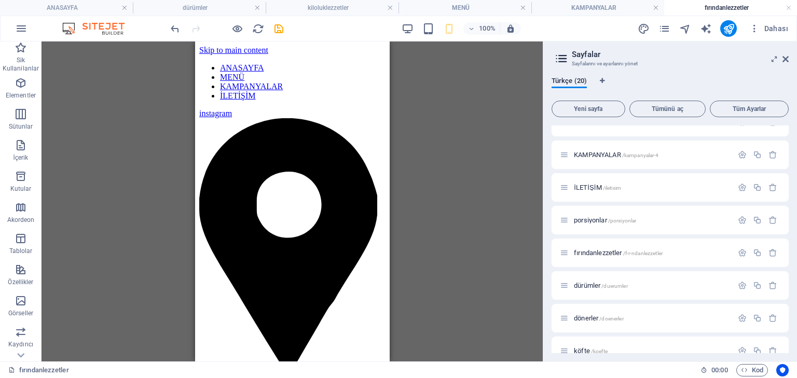
scroll to position [1245, 0]
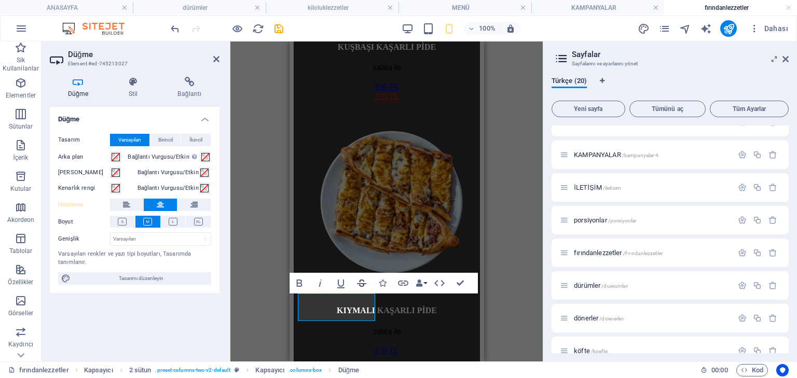
click at [359, 284] on icon "button" at bounding box center [361, 283] width 9 height 7
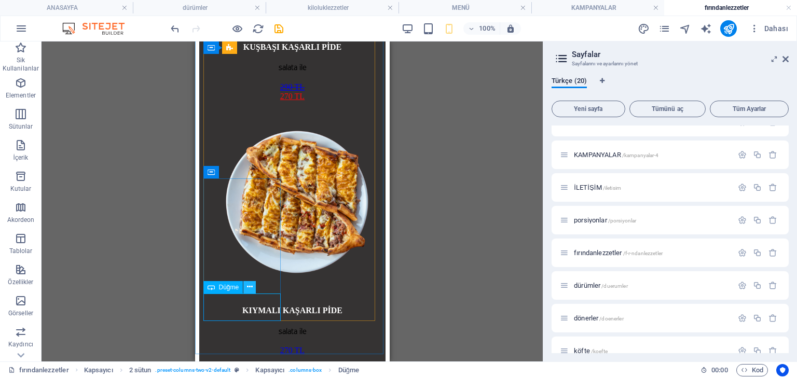
click at [247, 287] on icon at bounding box center [250, 287] width 6 height 11
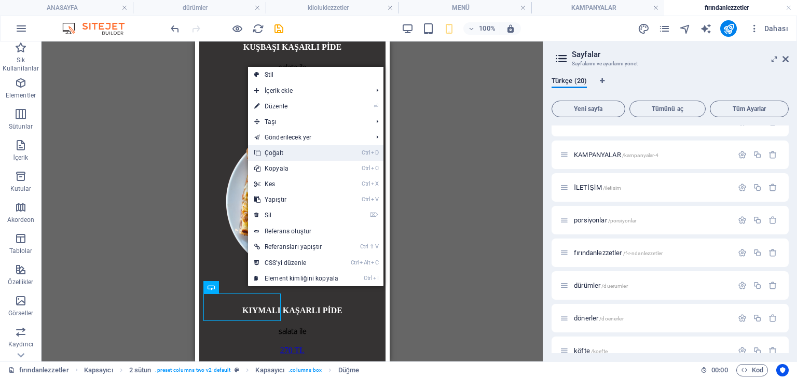
click at [280, 153] on link "Ctrl D Çoğalt" at bounding box center [296, 153] width 97 height 16
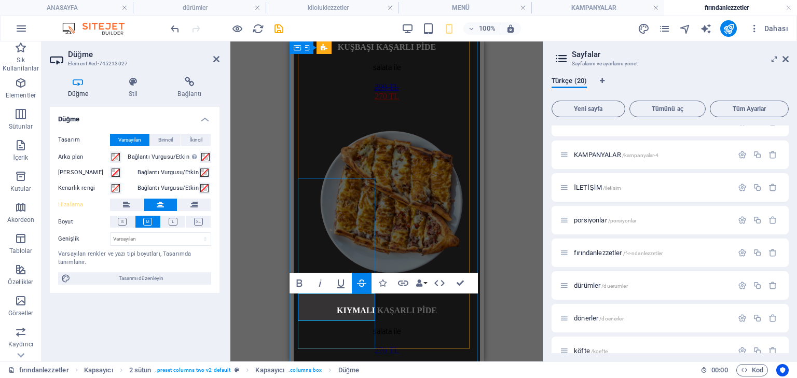
click at [127, 203] on icon at bounding box center [126, 205] width 7 height 12
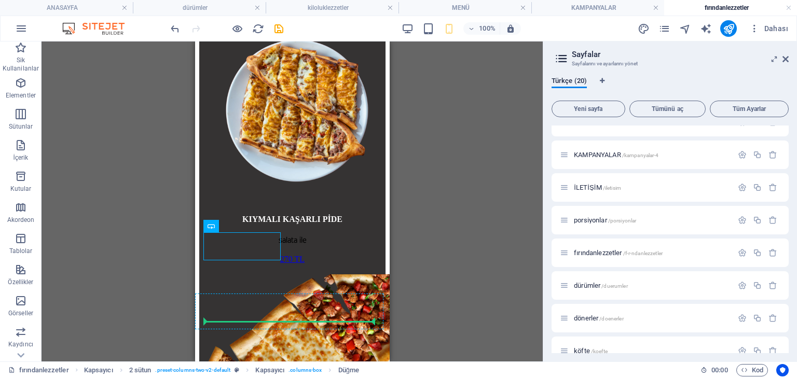
drag, startPoint x: 246, startPoint y: 332, endPoint x: 256, endPoint y: 331, distance: 10.0
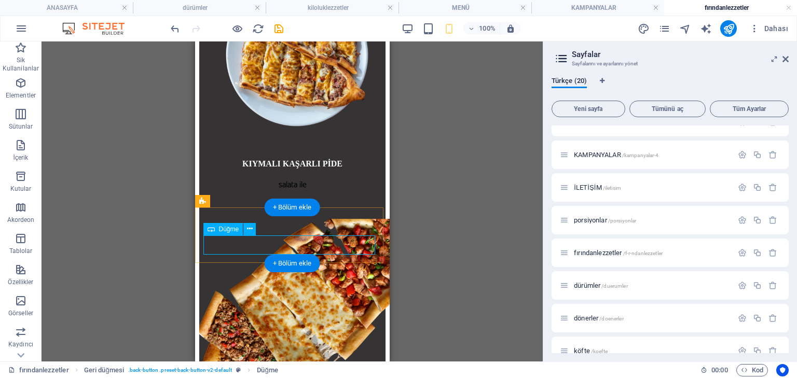
scroll to position [1351, 0]
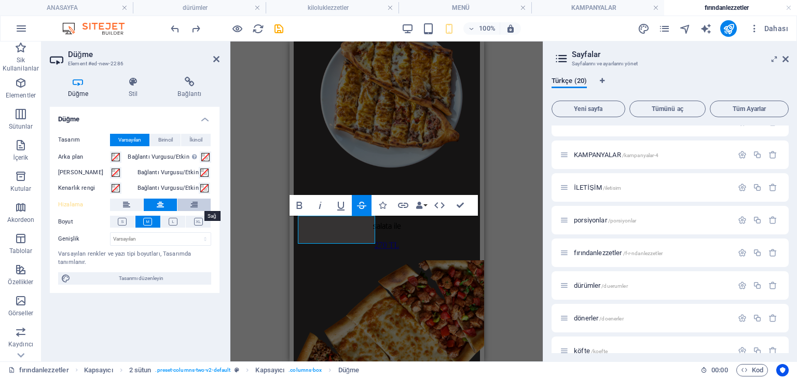
click at [194, 205] on icon at bounding box center [193, 205] width 7 height 12
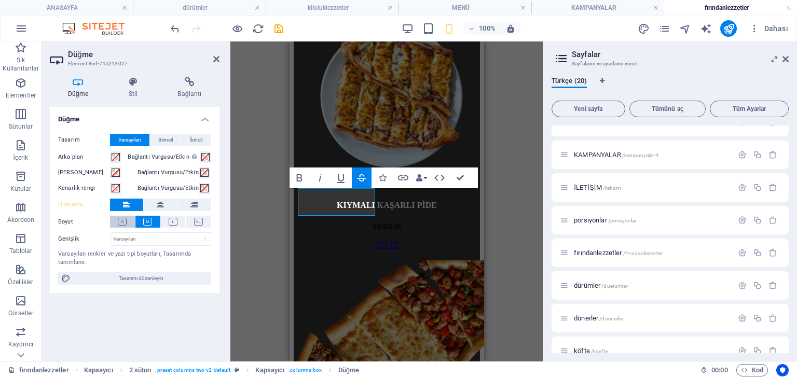
click at [126, 221] on icon at bounding box center [122, 222] width 9 height 8
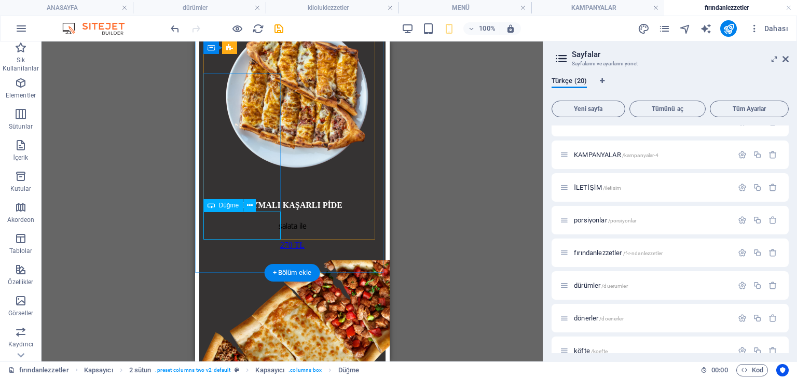
drag, startPoint x: 219, startPoint y: 228, endPoint x: 224, endPoint y: 204, distance: 24.4
click at [252, 208] on icon at bounding box center [250, 205] width 6 height 11
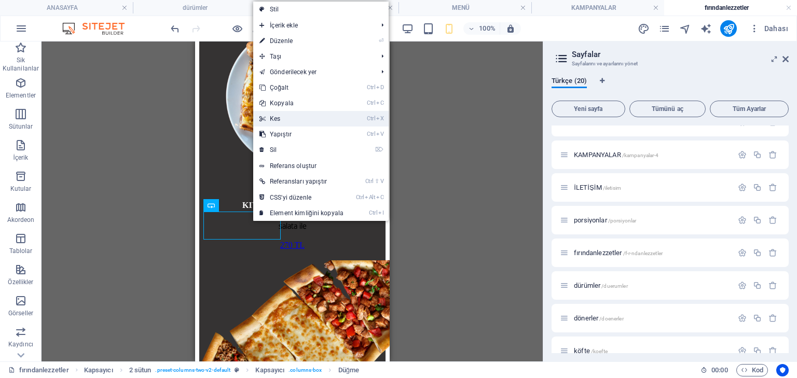
click at [275, 120] on link "Ctrl X Kes" at bounding box center [301, 119] width 97 height 16
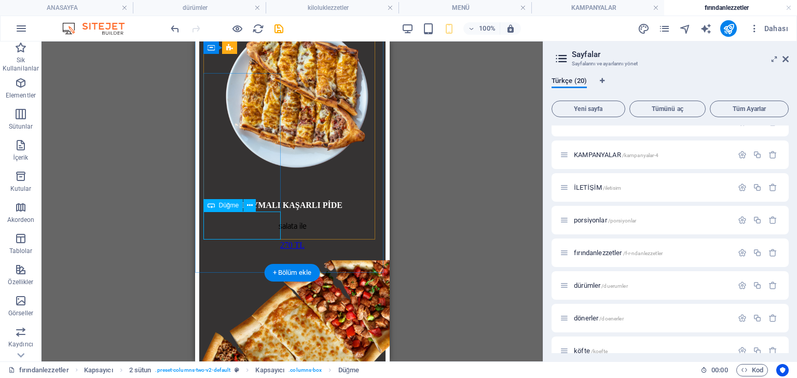
drag, startPoint x: 254, startPoint y: 225, endPoint x: 265, endPoint y: 228, distance: 10.8
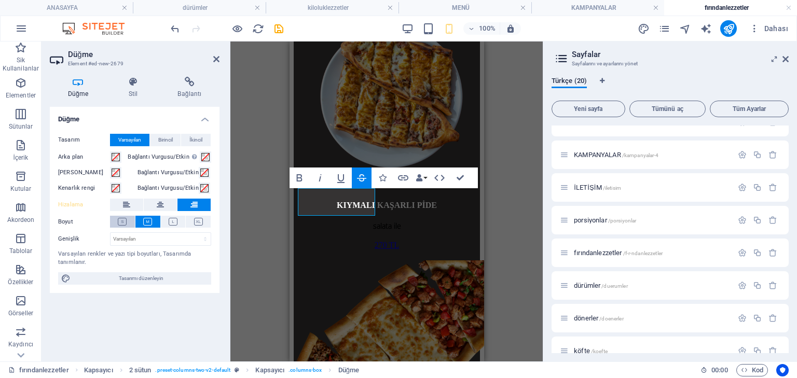
click at [126, 219] on icon at bounding box center [122, 222] width 9 height 8
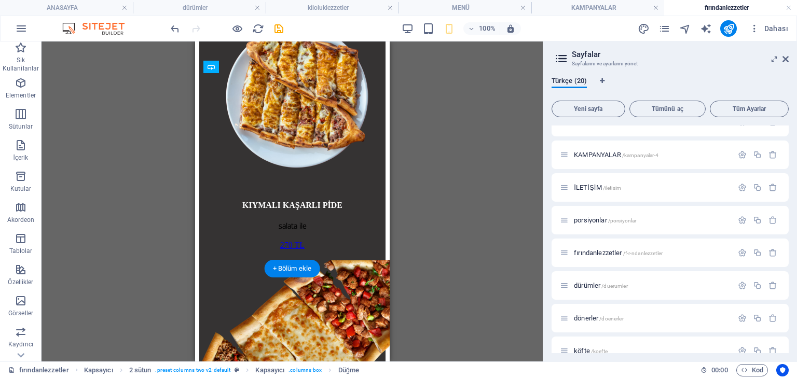
drag, startPoint x: 408, startPoint y: 249, endPoint x: 216, endPoint y: 195, distance: 200.1
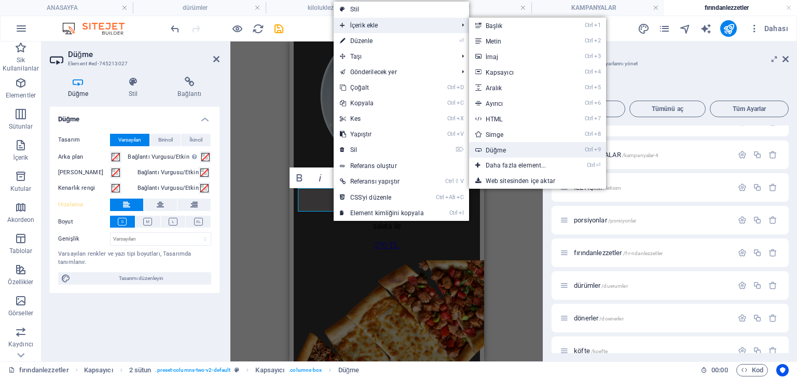
click at [509, 151] on link "Ctrl 9 Düğme" at bounding box center [518, 150] width 98 height 16
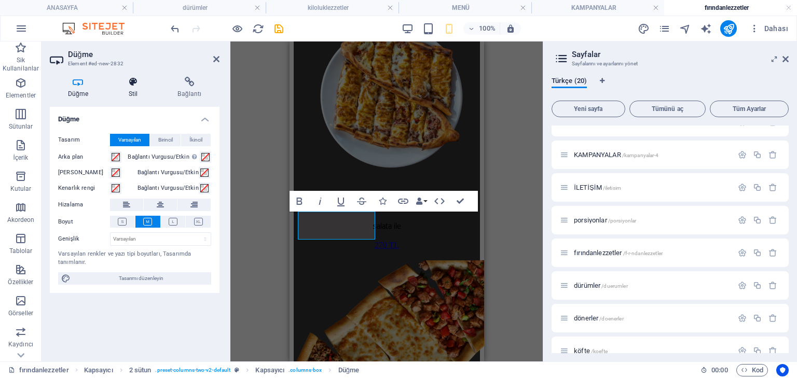
click at [144, 95] on h4 "Stil" at bounding box center [135, 88] width 49 height 22
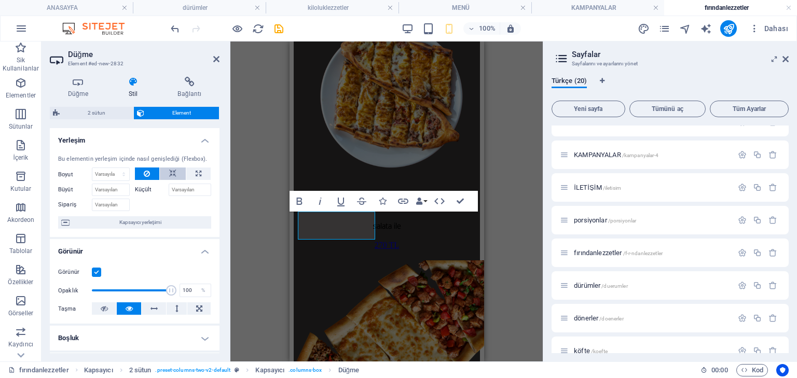
click at [173, 174] on icon at bounding box center [172, 174] width 7 height 12
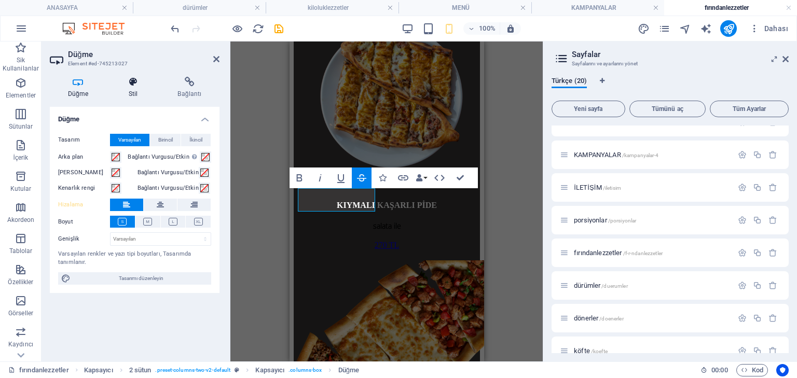
click at [137, 90] on h4 "Stil" at bounding box center [135, 88] width 49 height 22
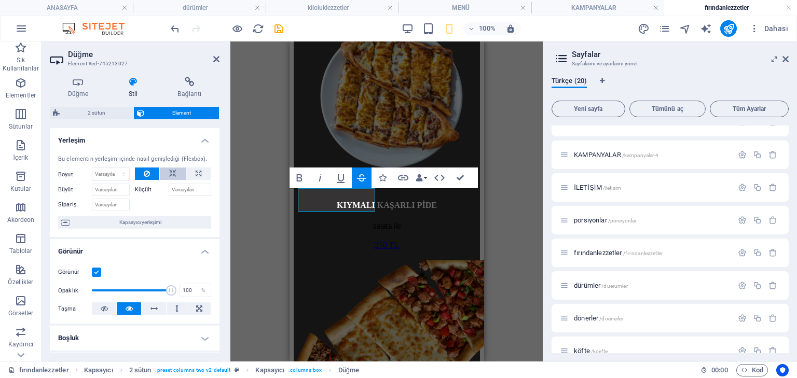
click at [172, 174] on icon at bounding box center [172, 174] width 7 height 12
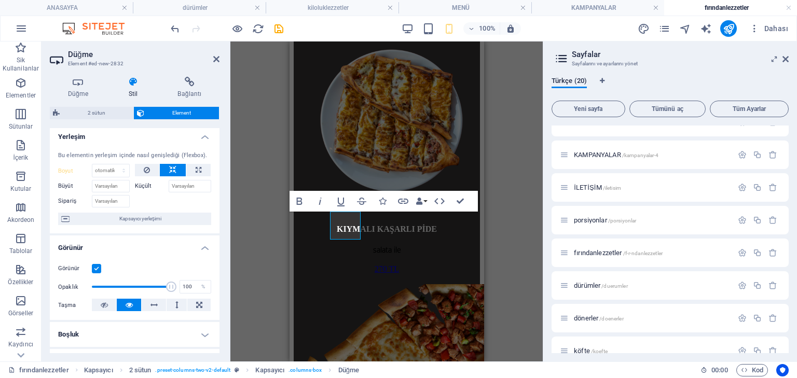
scroll to position [0, 0]
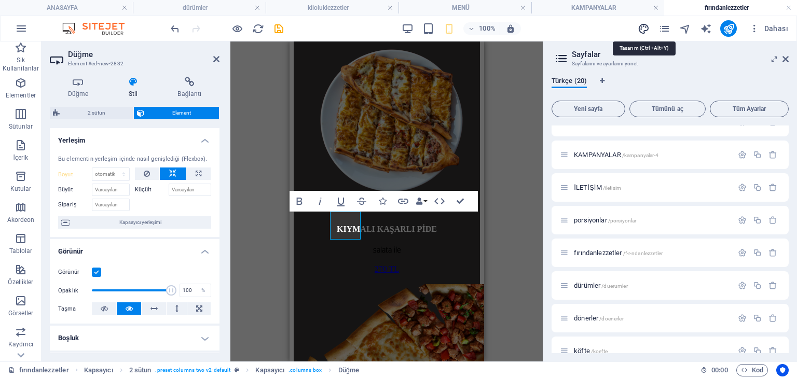
click at [644, 25] on icon "design" at bounding box center [644, 29] width 12 height 12
select select "px"
select select "300"
select select "px"
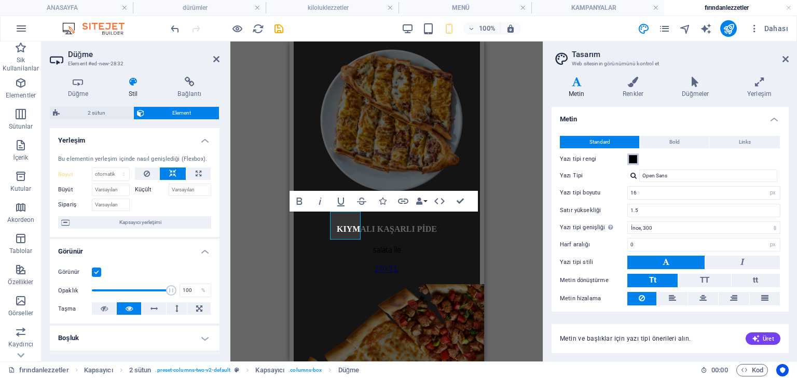
click at [634, 158] on span at bounding box center [633, 159] width 8 height 8
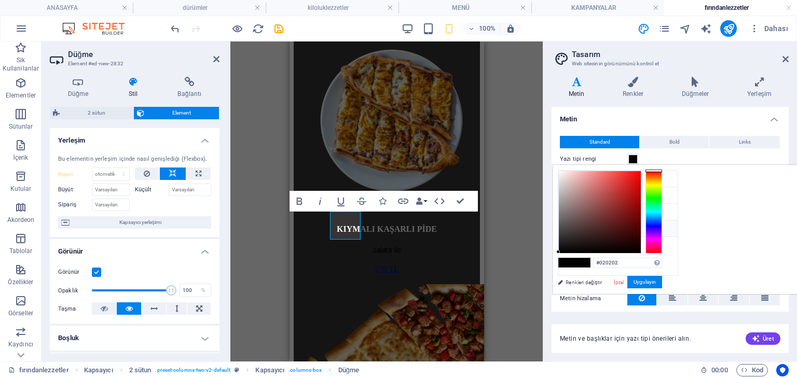
type input "#f30d0d"
click at [641, 174] on div at bounding box center [600, 212] width 82 height 82
click at [662, 281] on button "Uygulayın" at bounding box center [644, 282] width 35 height 12
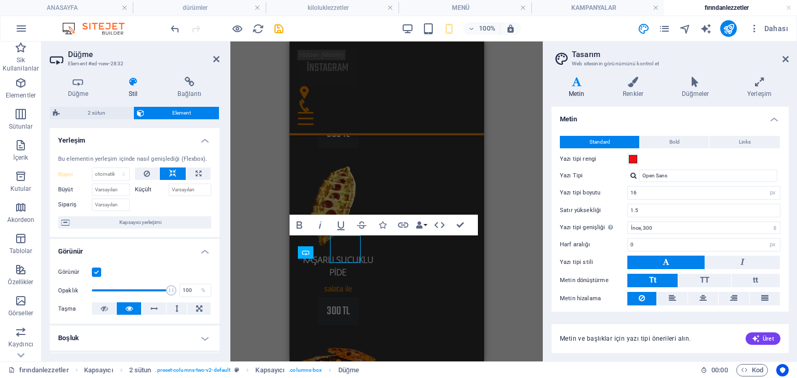
scroll to position [1303, 0]
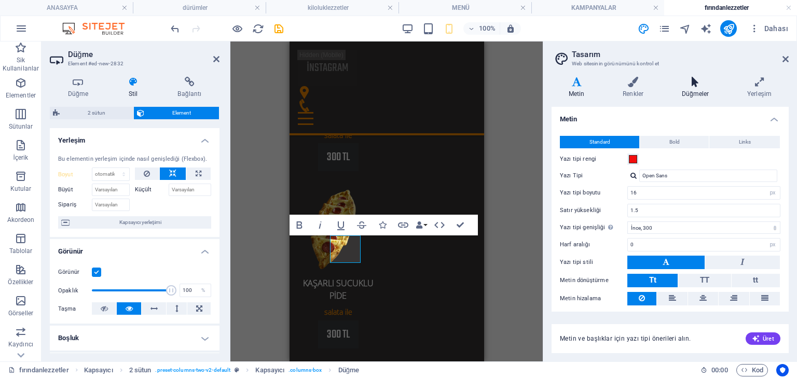
click at [711, 83] on icon at bounding box center [695, 82] width 61 height 10
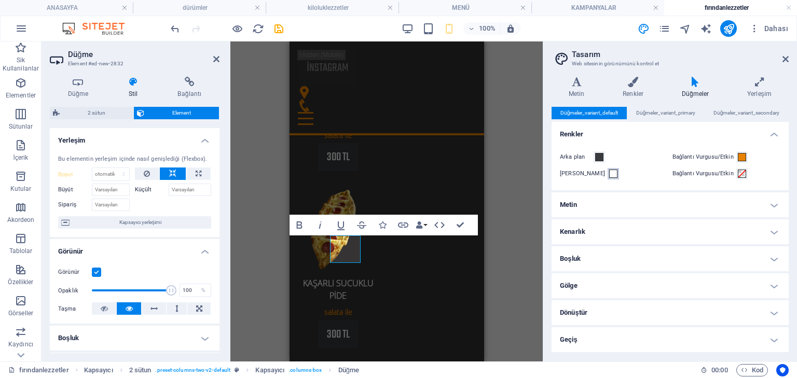
click at [609, 173] on span at bounding box center [613, 174] width 8 height 8
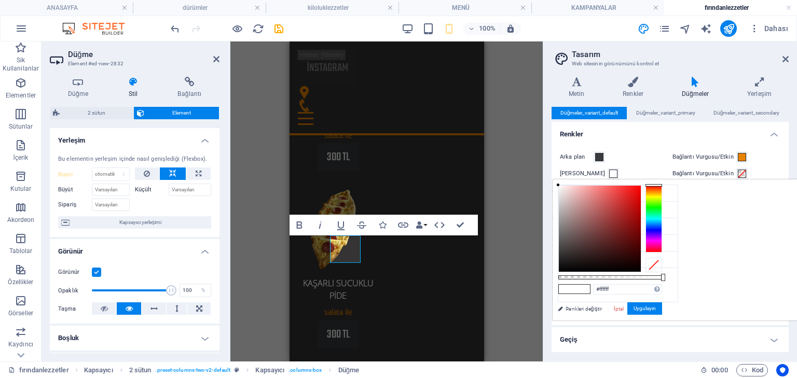
type input "#f20b0b"
click at [641, 189] on div at bounding box center [600, 229] width 82 height 86
click at [662, 309] on button "Uygulayın" at bounding box center [644, 309] width 35 height 12
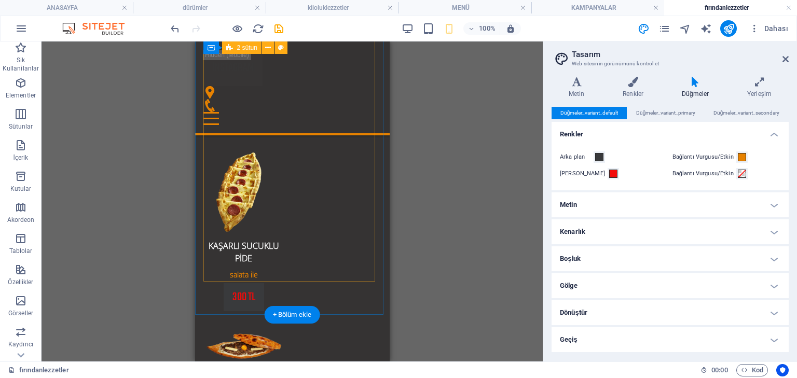
scroll to position [1345, 0]
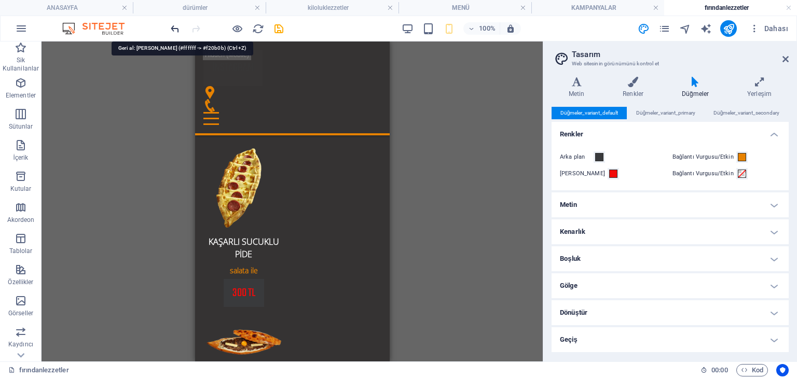
click at [177, 26] on icon "undo" at bounding box center [175, 29] width 12 height 12
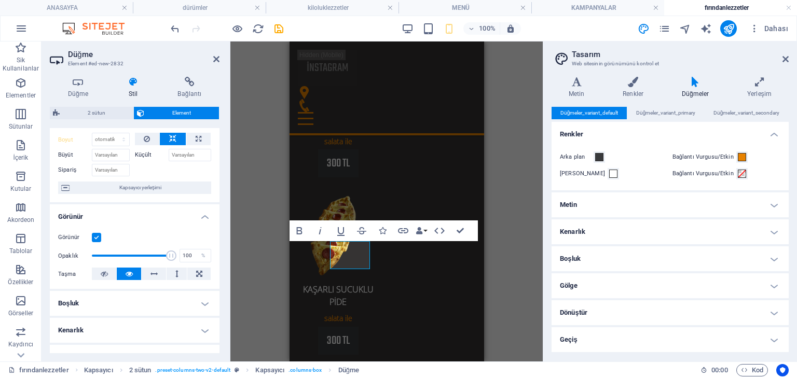
scroll to position [0, 0]
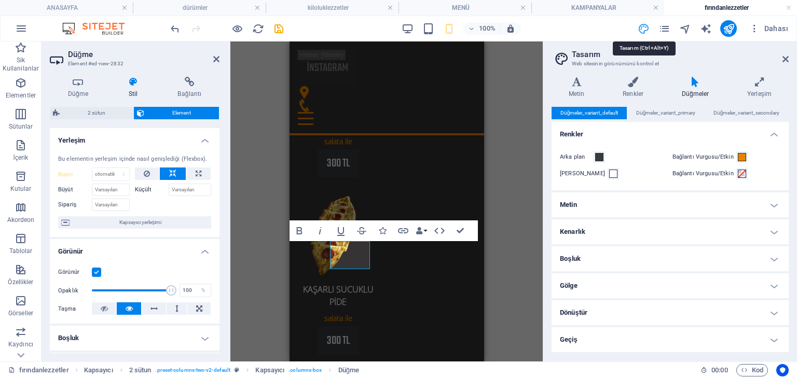
click at [646, 30] on icon "design" at bounding box center [644, 29] width 12 height 12
click at [577, 203] on h4 "Metin" at bounding box center [670, 205] width 237 height 25
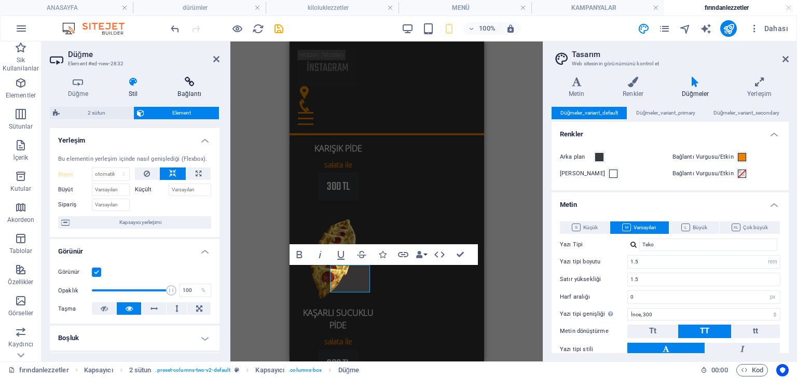
click at [176, 77] on icon at bounding box center [190, 82] width 60 height 10
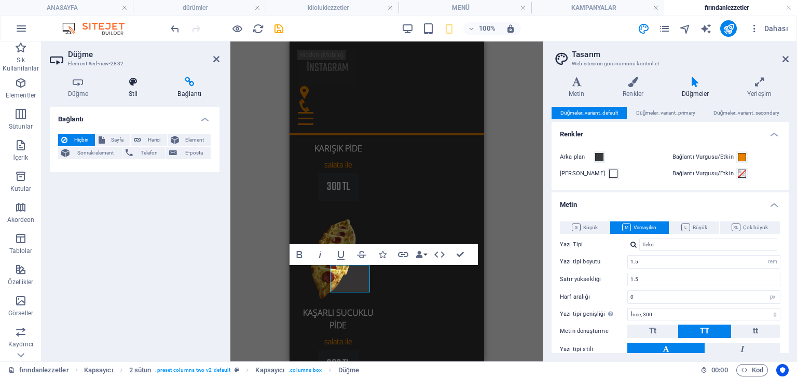
click at [139, 81] on icon at bounding box center [133, 82] width 45 height 10
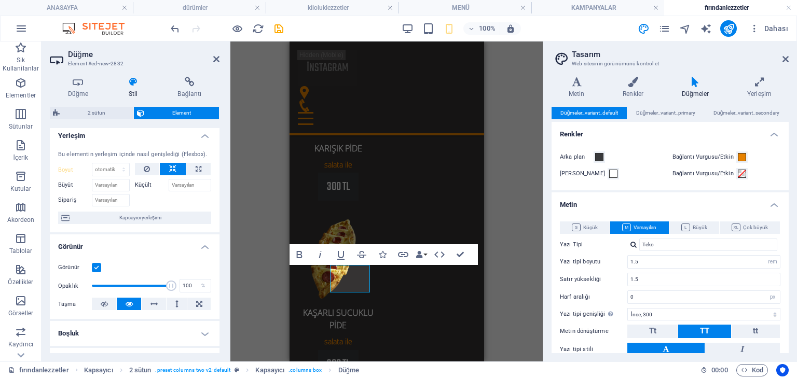
scroll to position [0, 0]
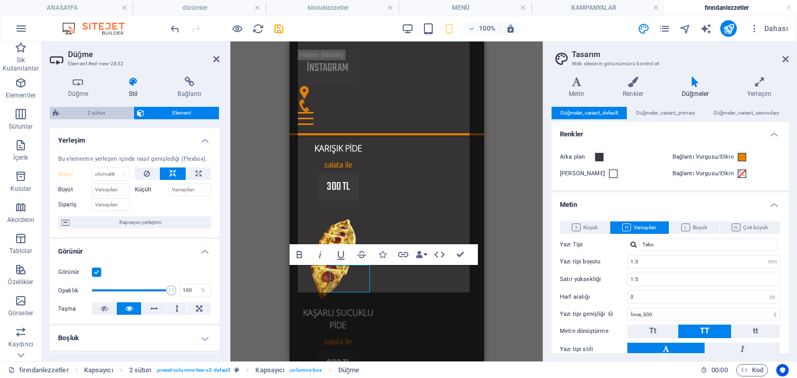
click at [108, 114] on span "2 sütun" at bounding box center [96, 113] width 67 height 12
select select "rem"
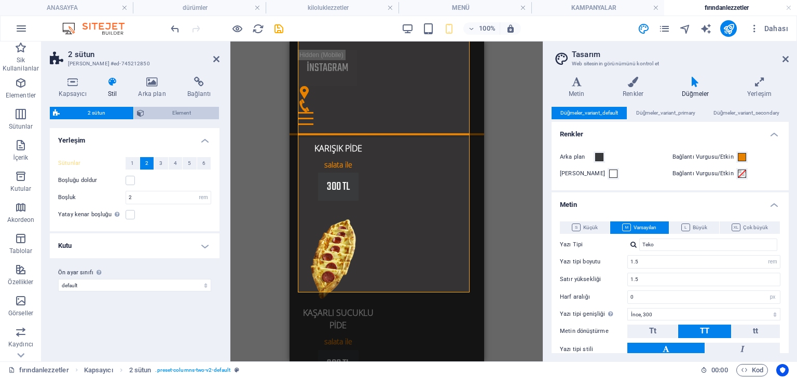
click at [172, 115] on span "Element" at bounding box center [181, 113] width 68 height 12
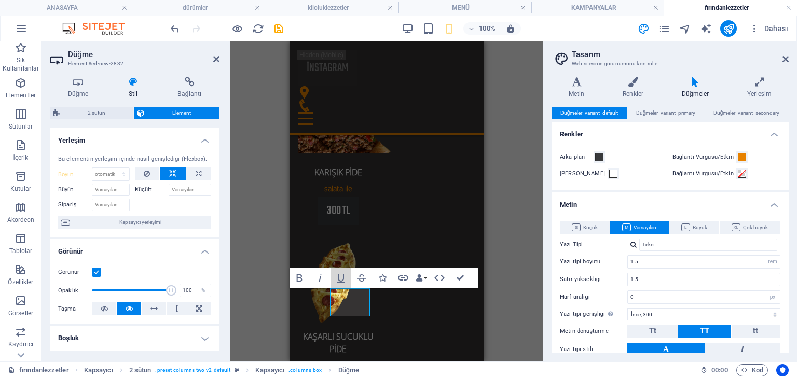
click at [344, 274] on icon "button" at bounding box center [341, 278] width 12 height 12
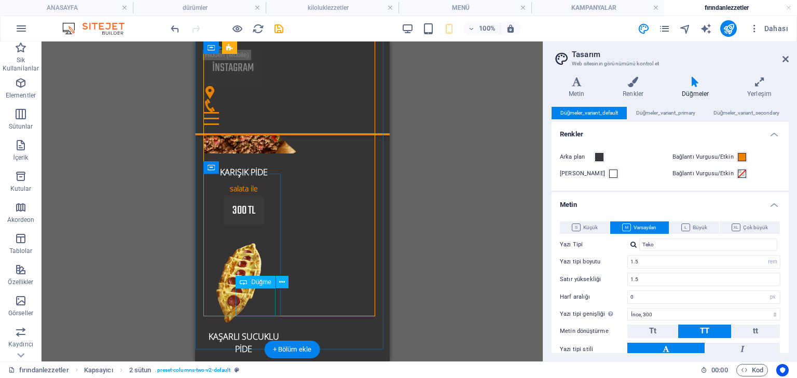
click at [283, 283] on icon at bounding box center [282, 282] width 6 height 11
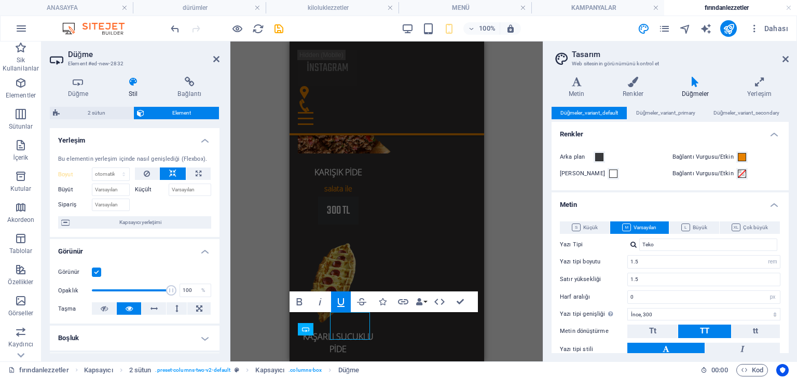
scroll to position [1227, 0]
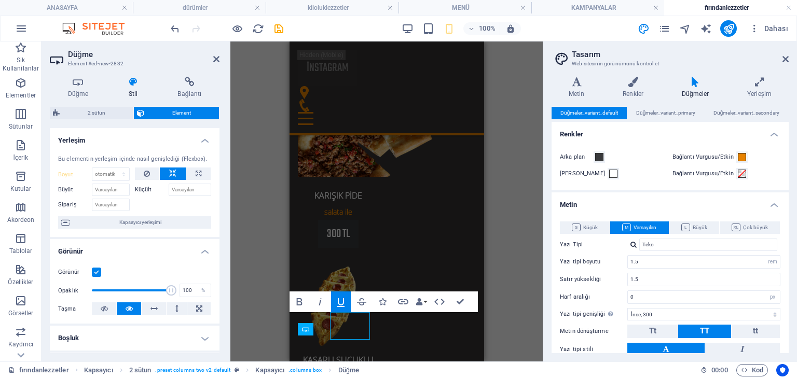
click at [259, 301] on div "H2 Kapsayıcı 2 sütun Kapsayıcı Düğme Kapsayıcı Düğme Kapsayıcı İmaj Metin Geri …" at bounding box center [386, 202] width 312 height 320
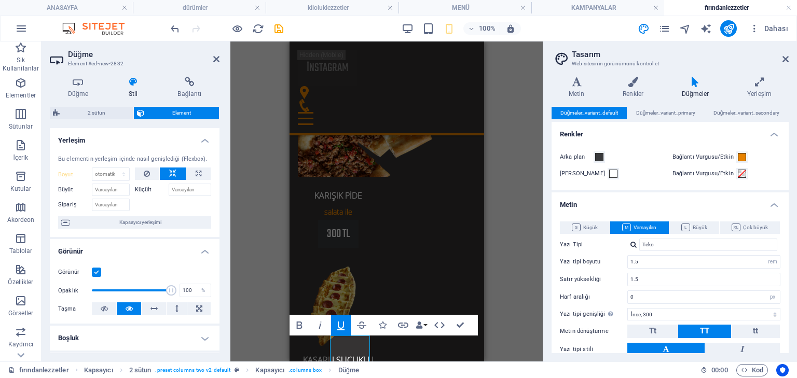
scroll to position [1203, 0]
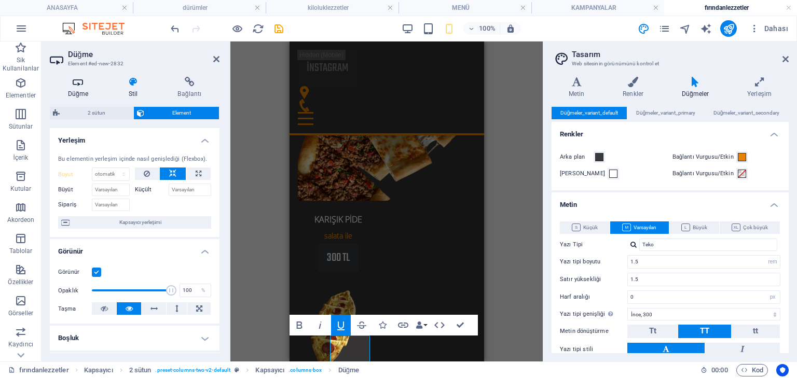
click at [85, 93] on h4 "Düğme" at bounding box center [80, 88] width 61 height 22
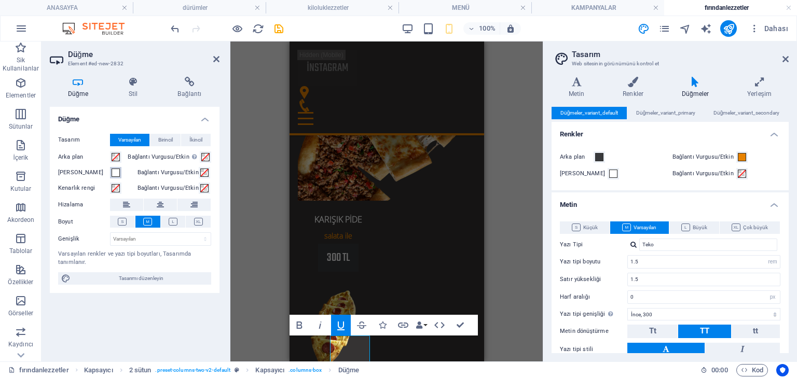
click at [119, 170] on span at bounding box center [116, 173] width 8 height 8
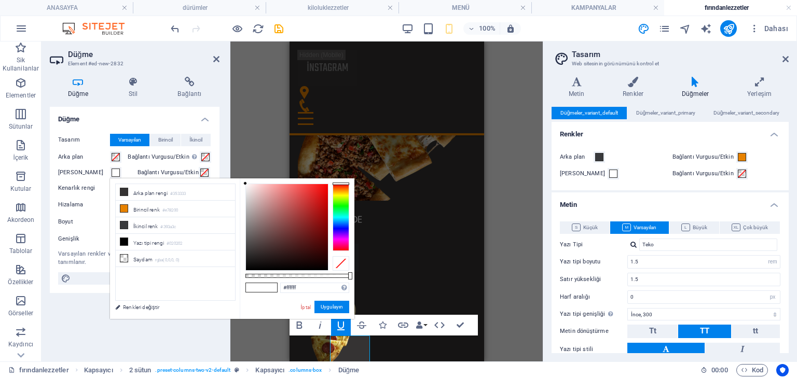
type input "#f21717"
click at [320, 188] on div at bounding box center [287, 227] width 82 height 86
click at [332, 309] on button "Uygulayın" at bounding box center [331, 307] width 35 height 12
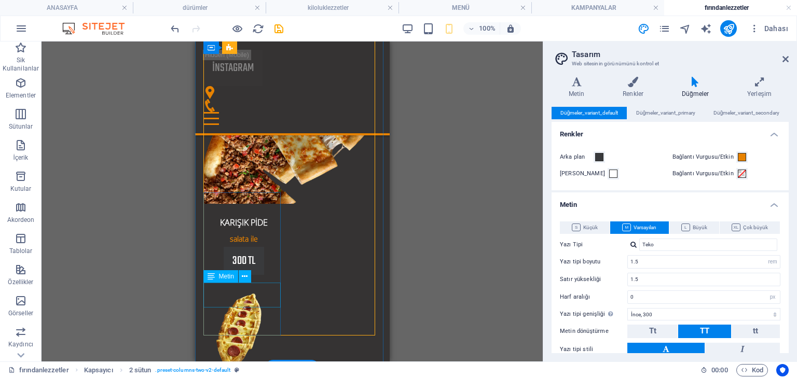
scroll to position [1244, 0]
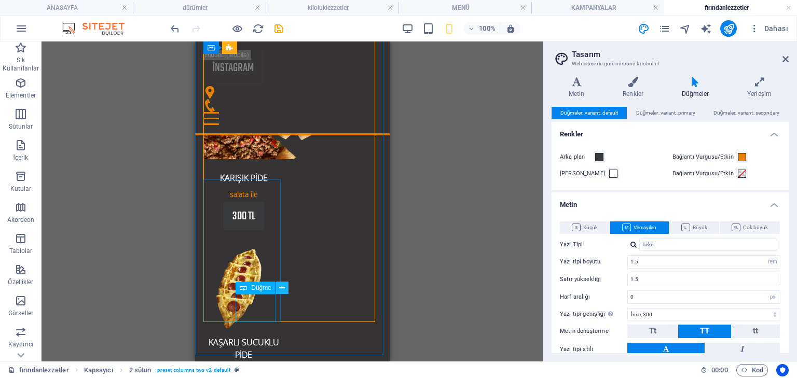
click at [285, 290] on button at bounding box center [282, 288] width 12 height 12
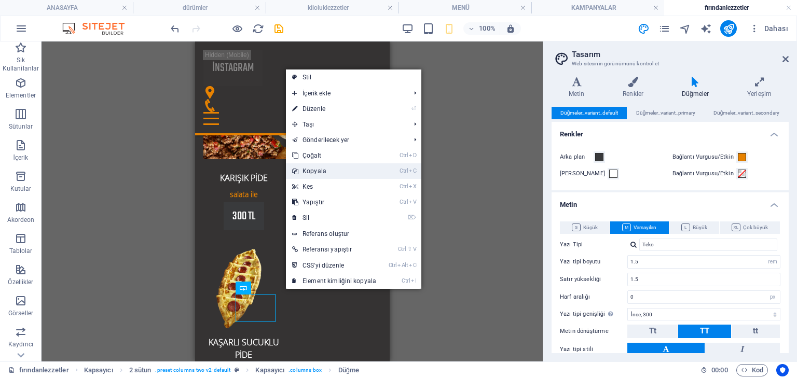
click at [308, 175] on link "Ctrl C Kopyala" at bounding box center [334, 171] width 97 height 16
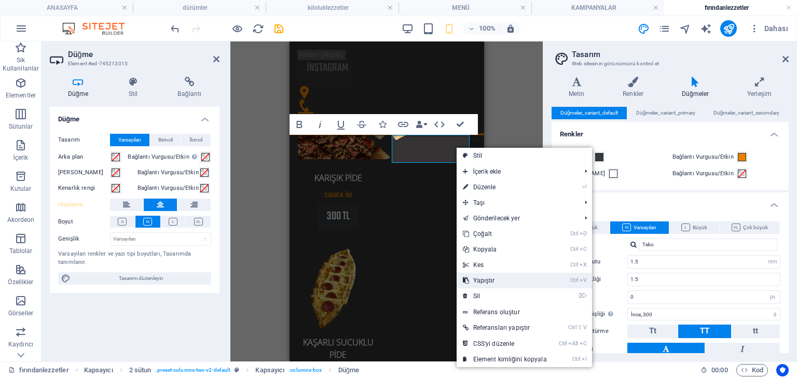
click at [498, 282] on link "Ctrl V Yapıştır" at bounding box center [505, 281] width 97 height 16
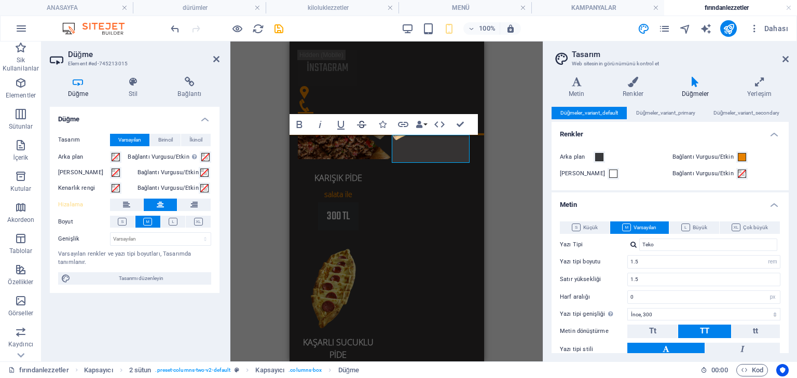
click at [359, 120] on icon "button" at bounding box center [361, 124] width 12 height 12
click at [135, 91] on h4 "Stil" at bounding box center [135, 88] width 49 height 22
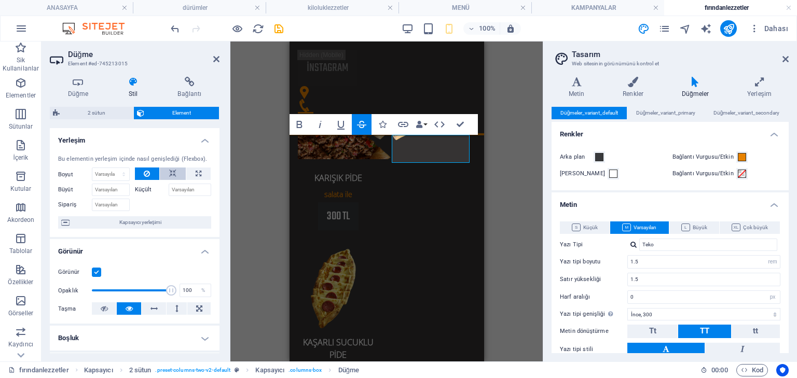
click at [175, 171] on button at bounding box center [173, 174] width 26 height 12
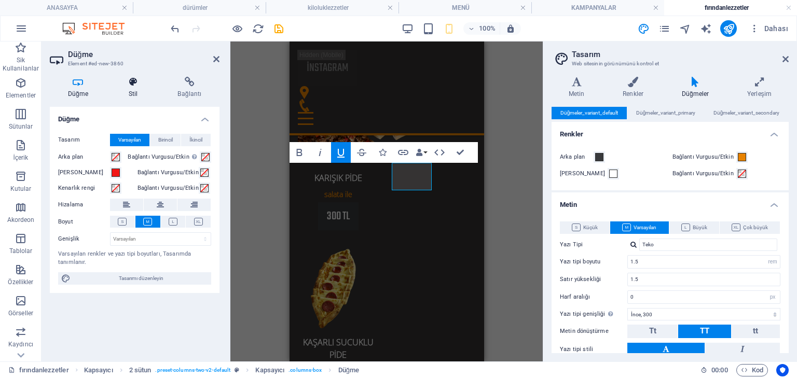
click at [135, 88] on h4 "Stil" at bounding box center [135, 88] width 49 height 22
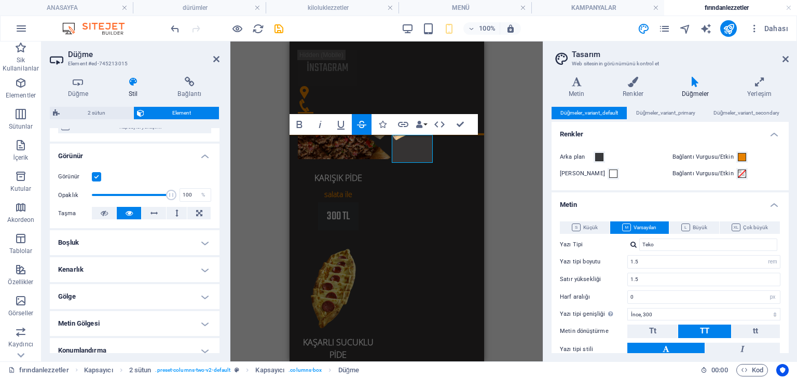
scroll to position [0, 0]
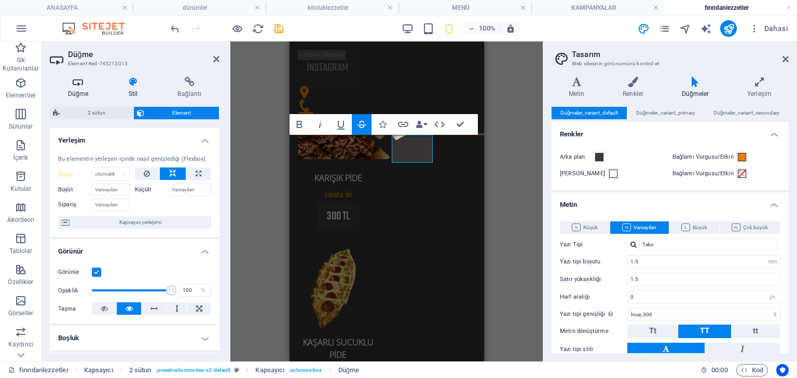
click at [82, 95] on h4 "Düğme" at bounding box center [80, 88] width 61 height 22
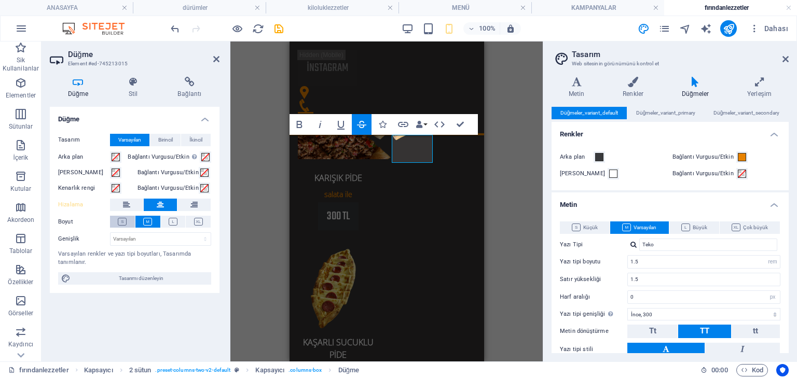
click at [123, 221] on icon at bounding box center [122, 222] width 9 height 8
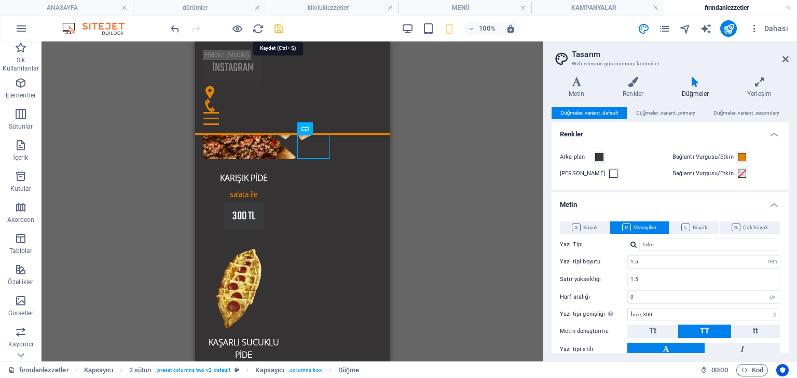
click at [284, 24] on icon "save" at bounding box center [279, 29] width 12 height 12
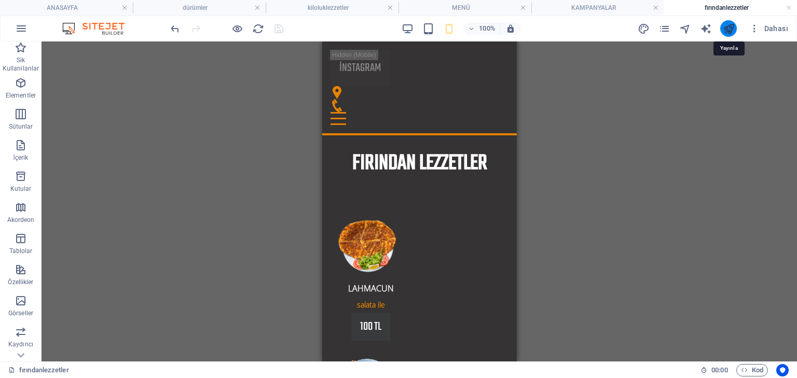
click at [730, 32] on icon "publish" at bounding box center [729, 29] width 12 height 12
